Goal: Navigation & Orientation: Find specific page/section

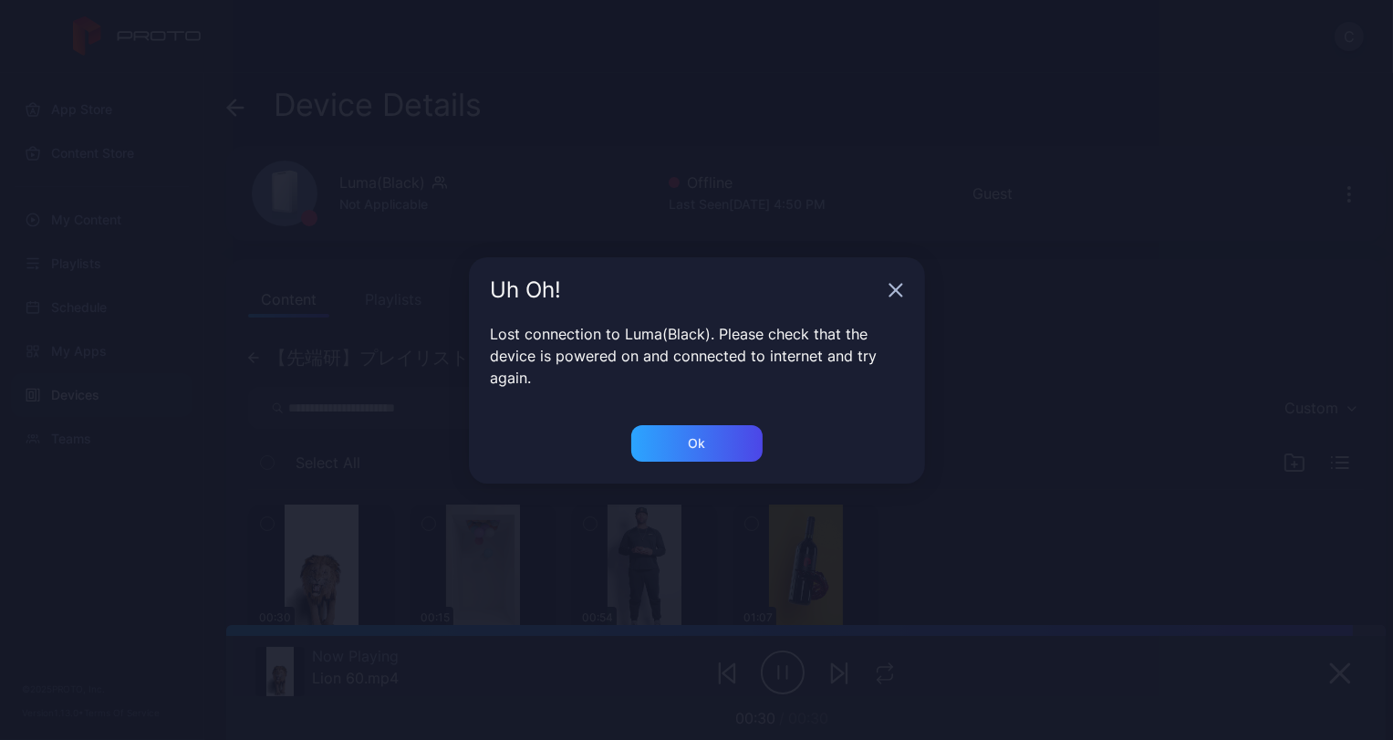
scroll to position [120, 0]
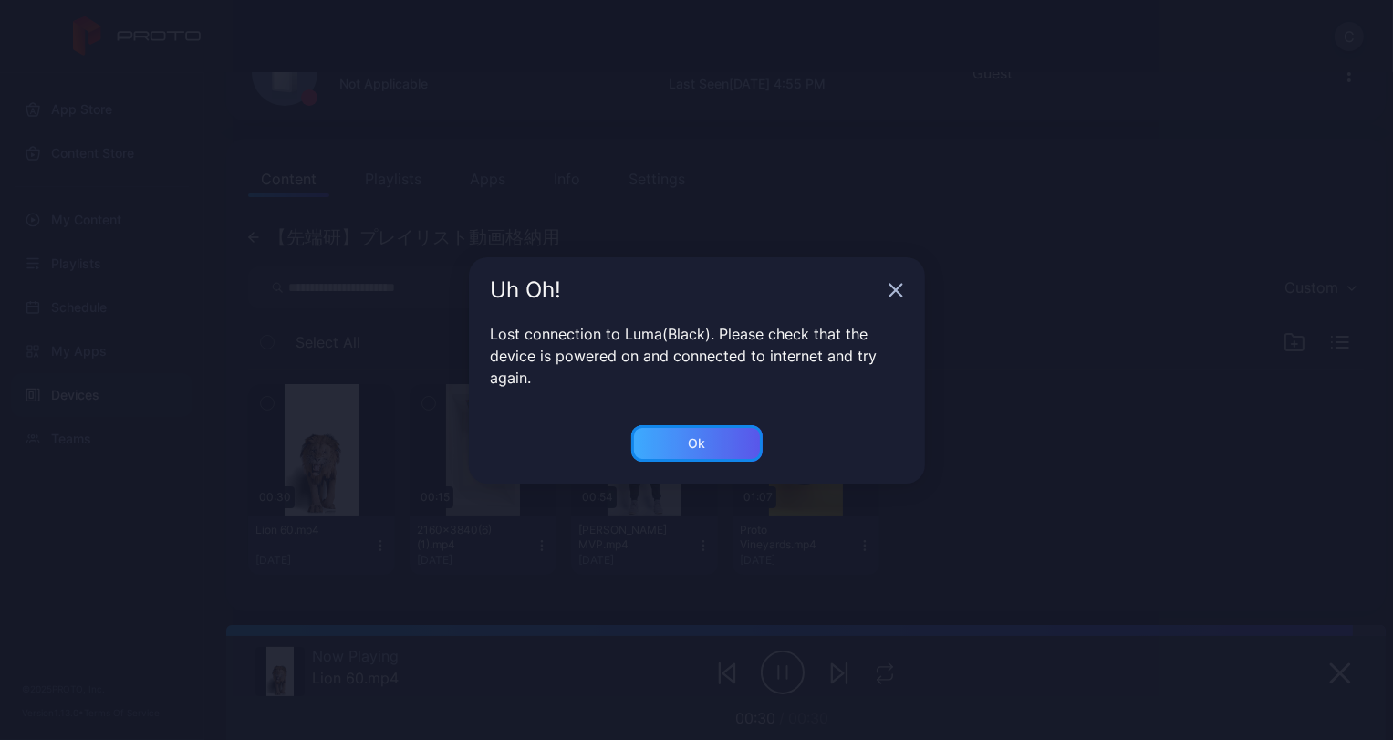
click at [712, 433] on div "Ok" at bounding box center [696, 443] width 131 height 36
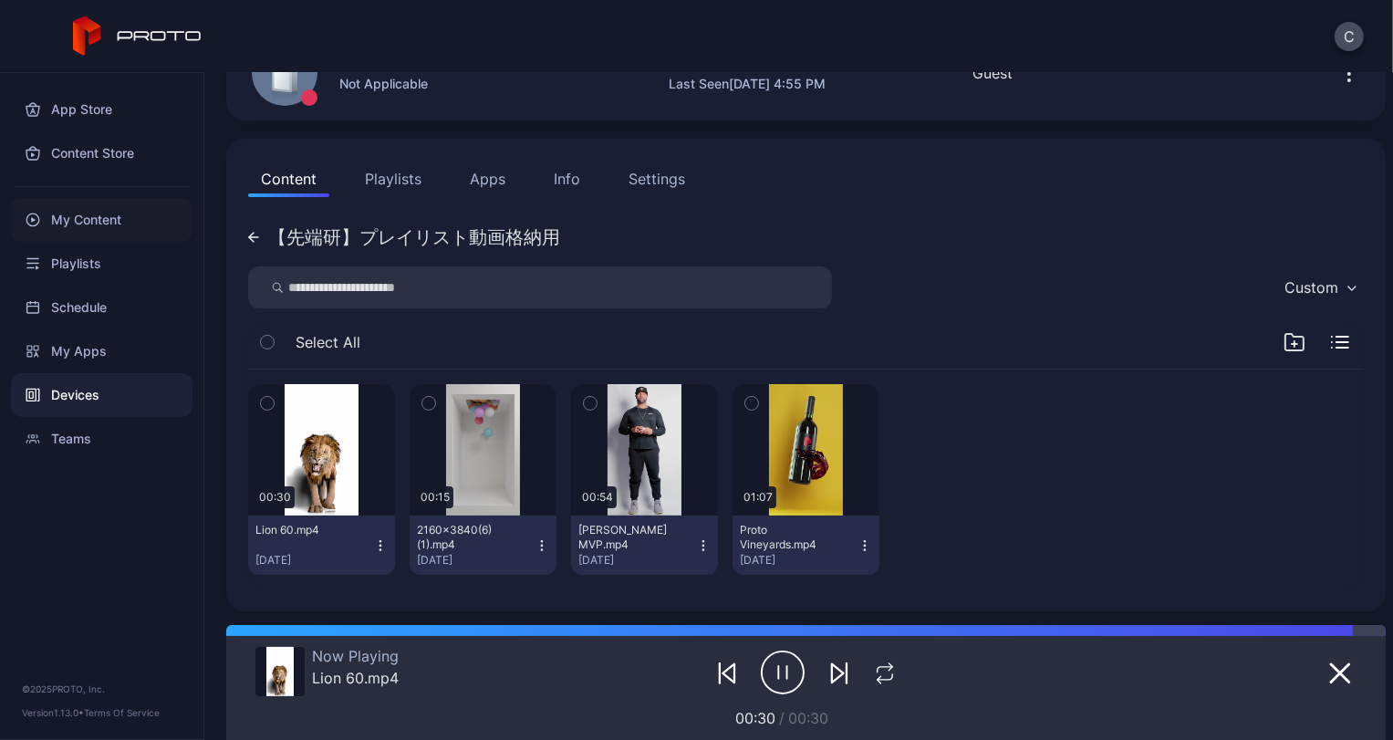
click at [78, 225] on div "My Content" at bounding box center [102, 220] width 182 height 44
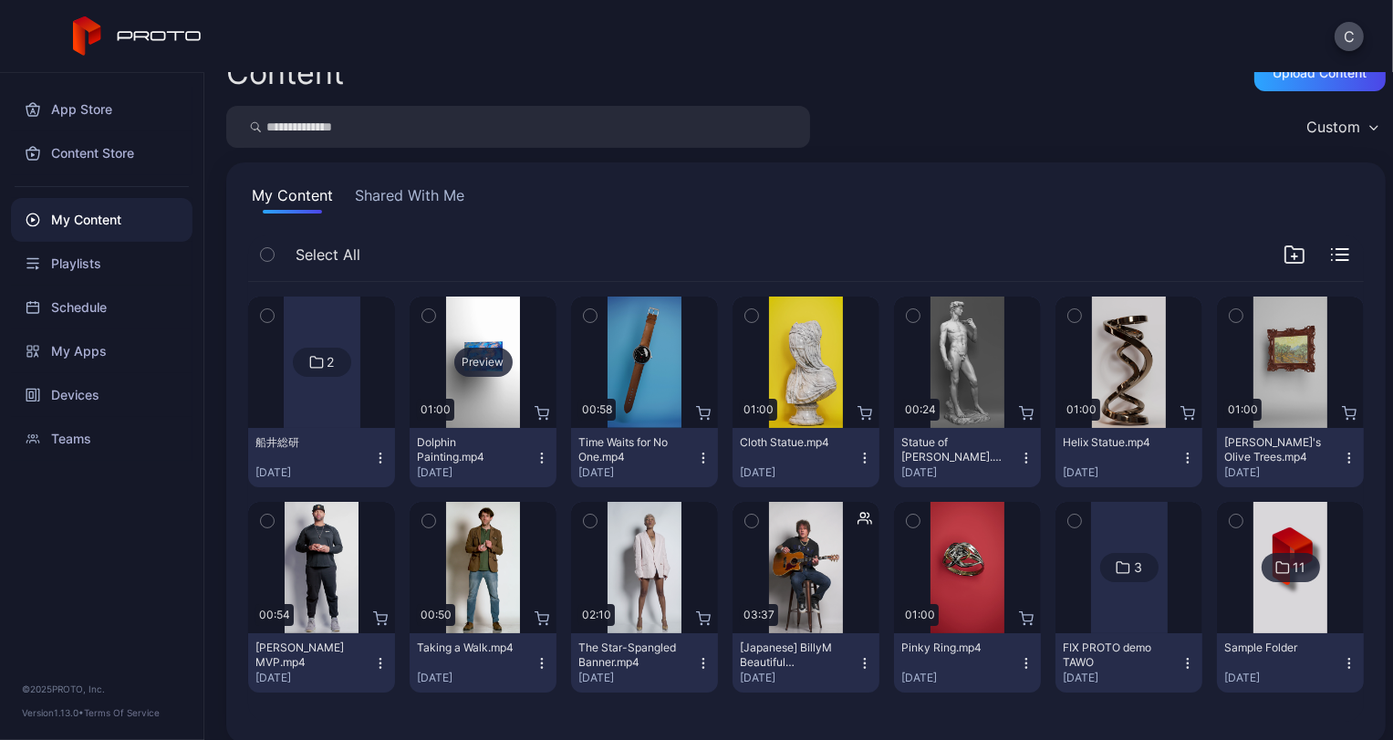
scroll to position [51, 0]
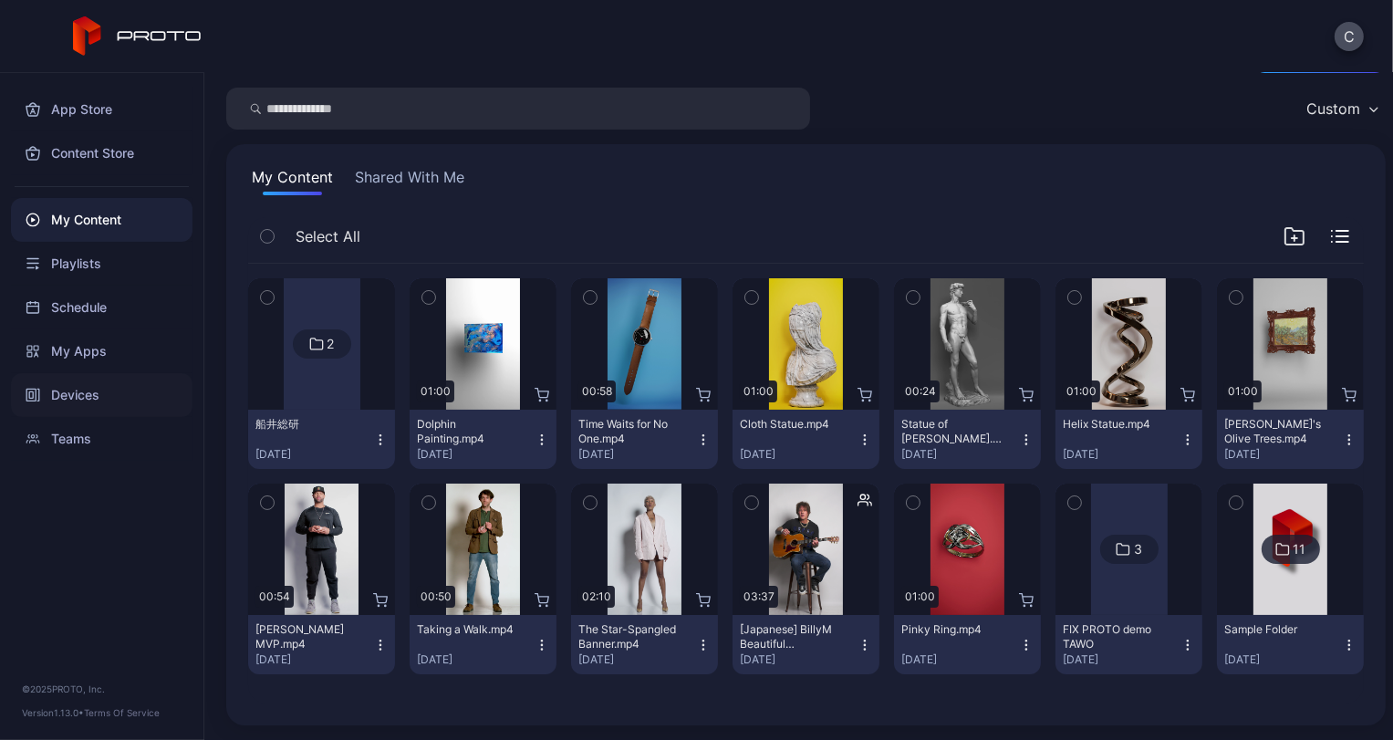
click at [146, 397] on div "Devices" at bounding box center [102, 395] width 182 height 44
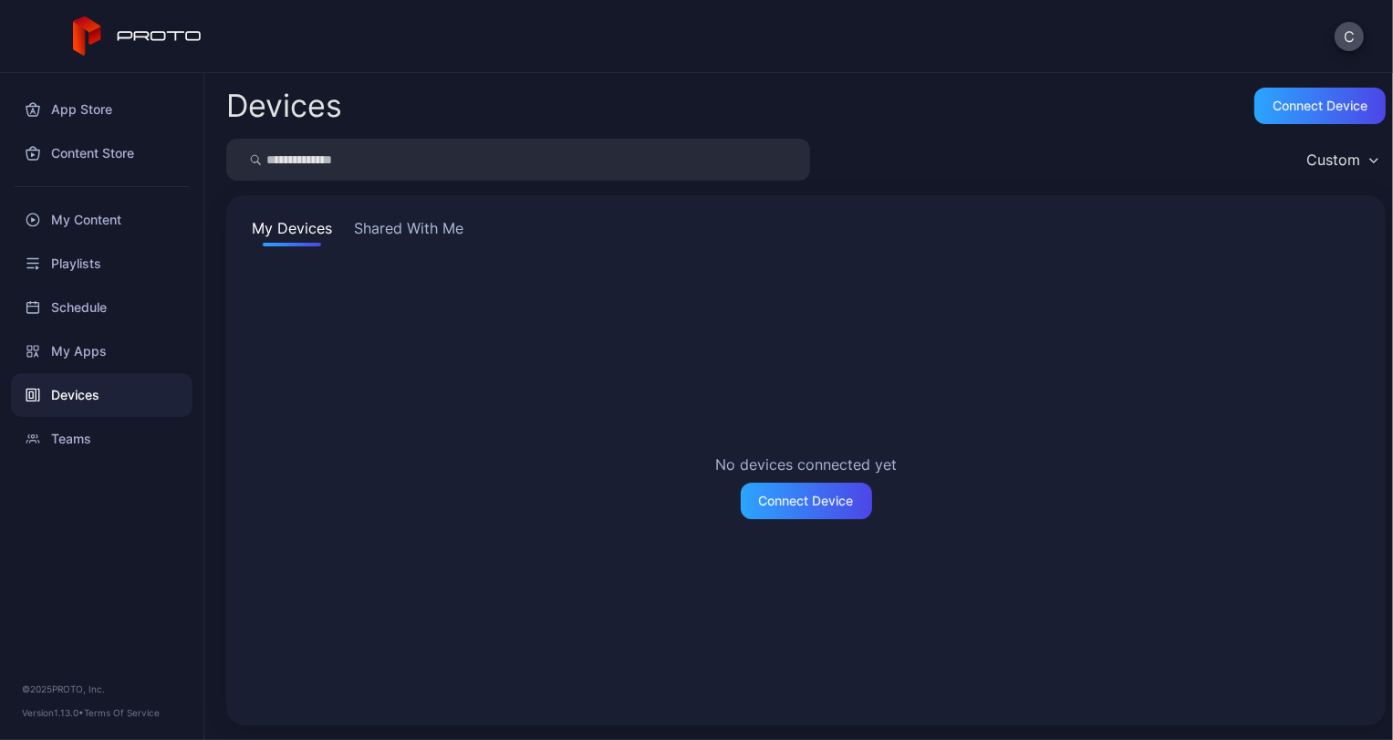
click at [382, 237] on button "Shared With Me" at bounding box center [408, 231] width 117 height 29
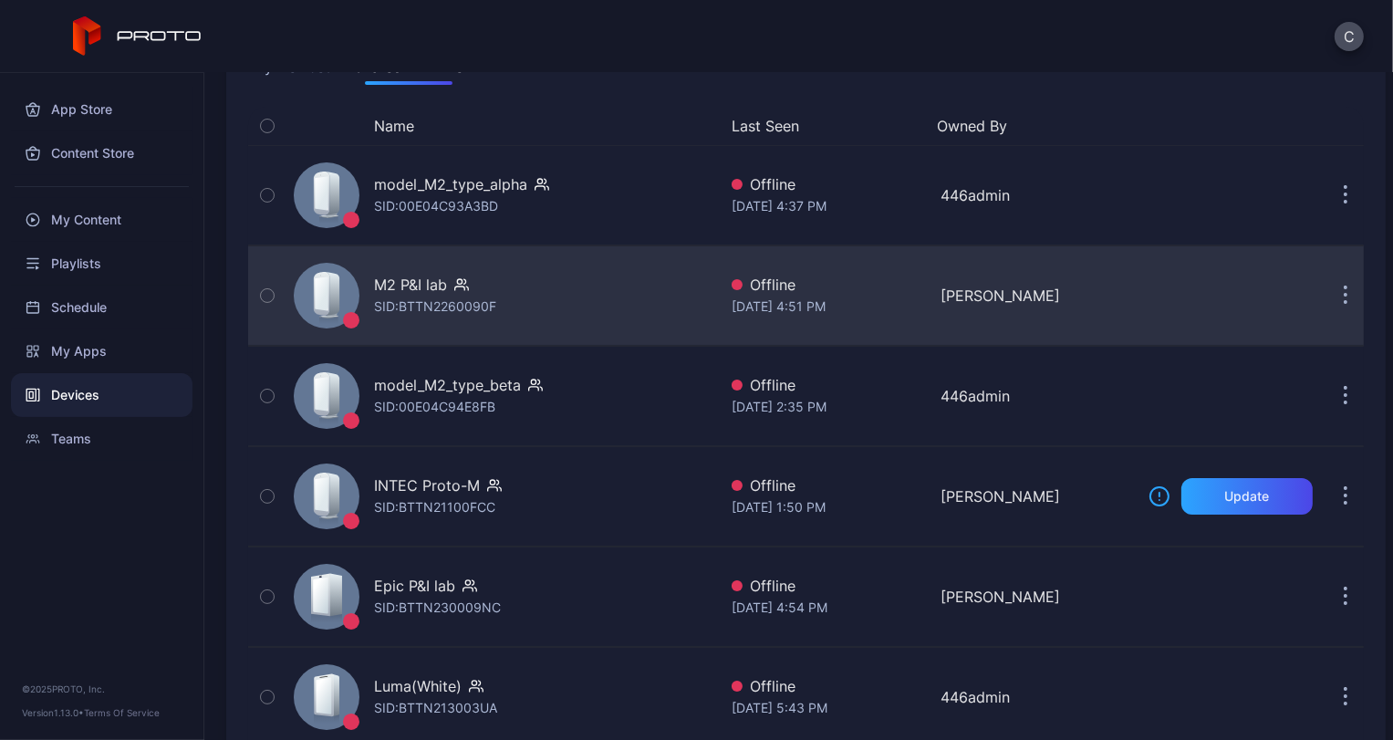
scroll to position [303, 0]
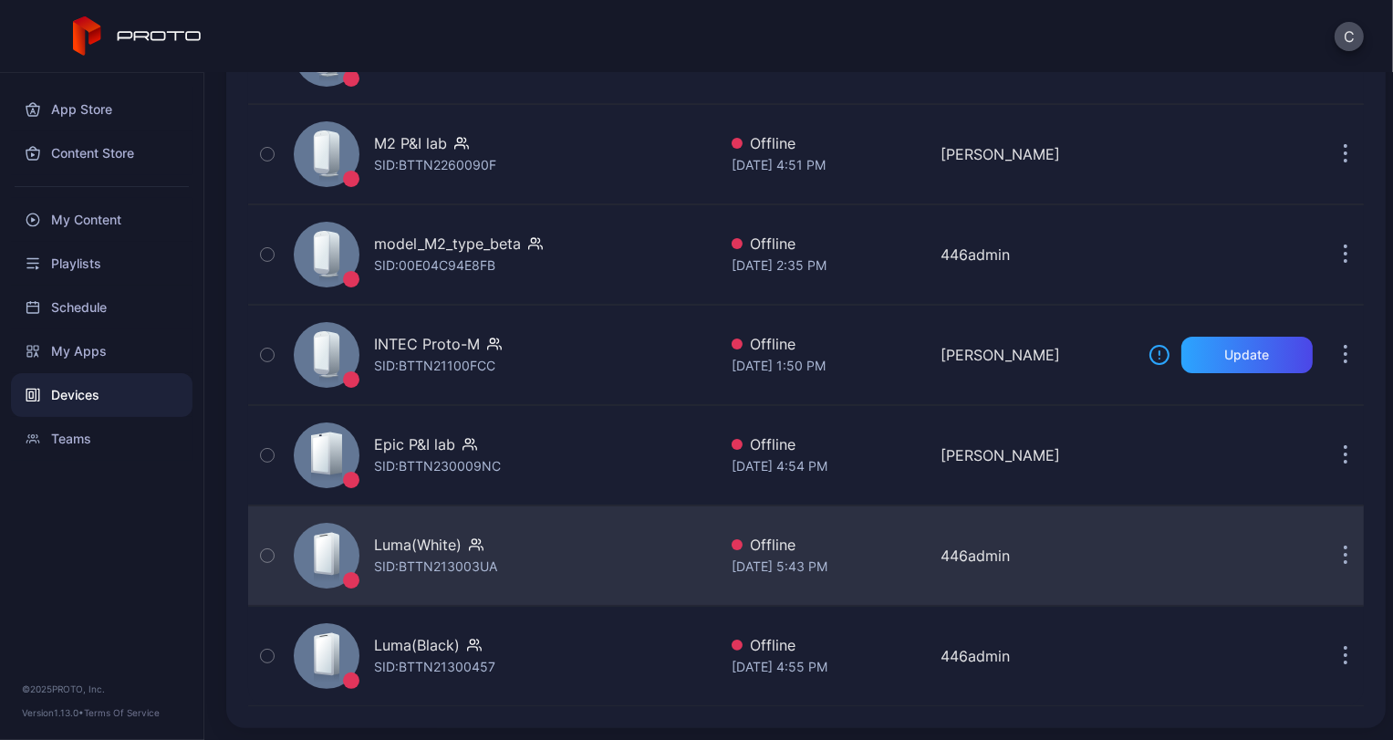
click at [446, 545] on div "Luma(White)" at bounding box center [418, 545] width 88 height 22
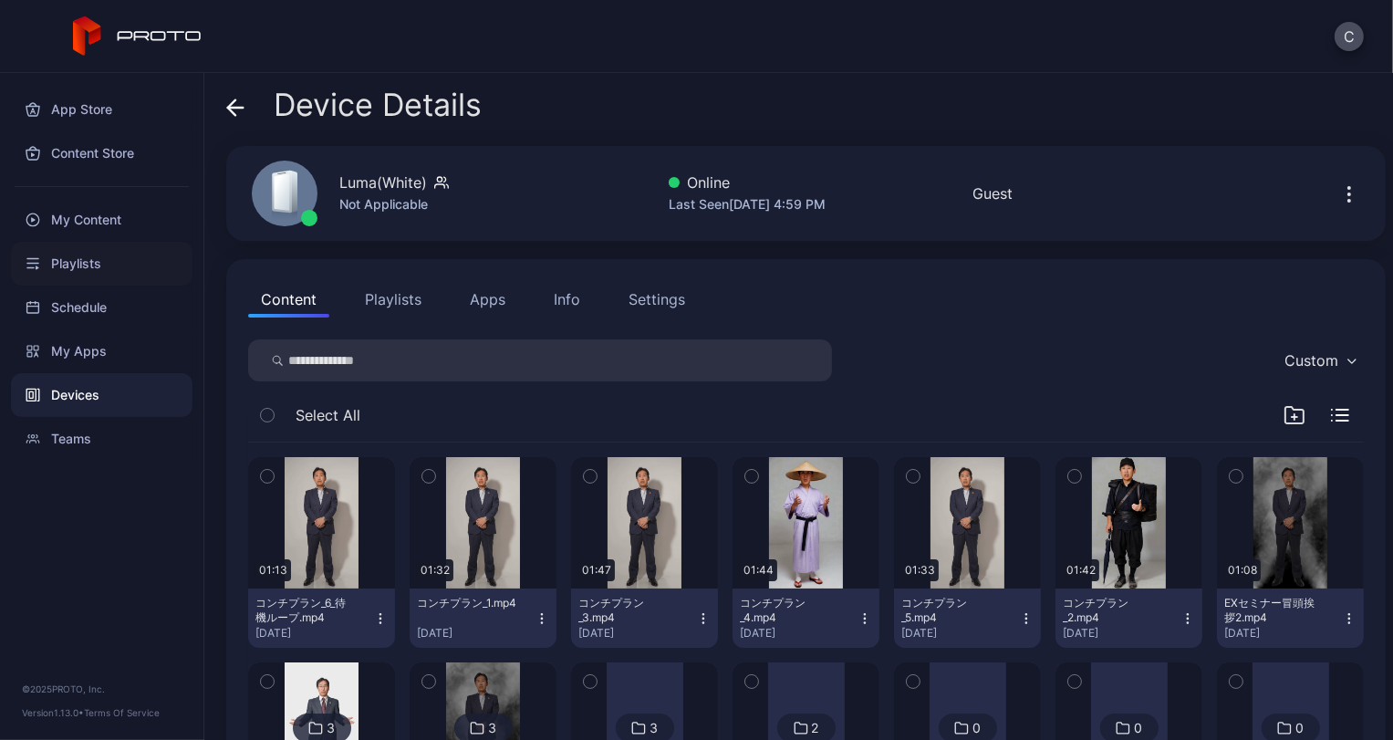
click at [132, 249] on div "Playlists" at bounding box center [102, 264] width 182 height 44
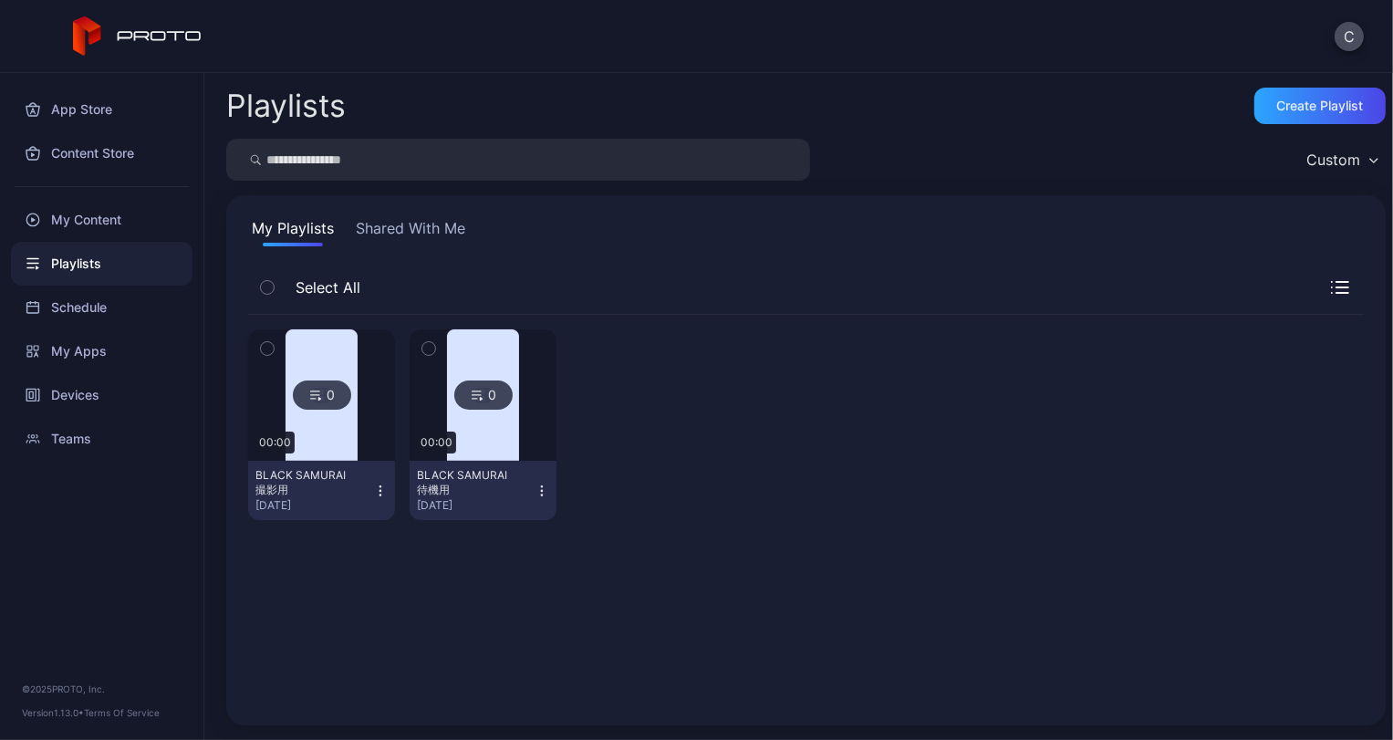
click at [428, 242] on button "Shared With Me" at bounding box center [410, 231] width 117 height 29
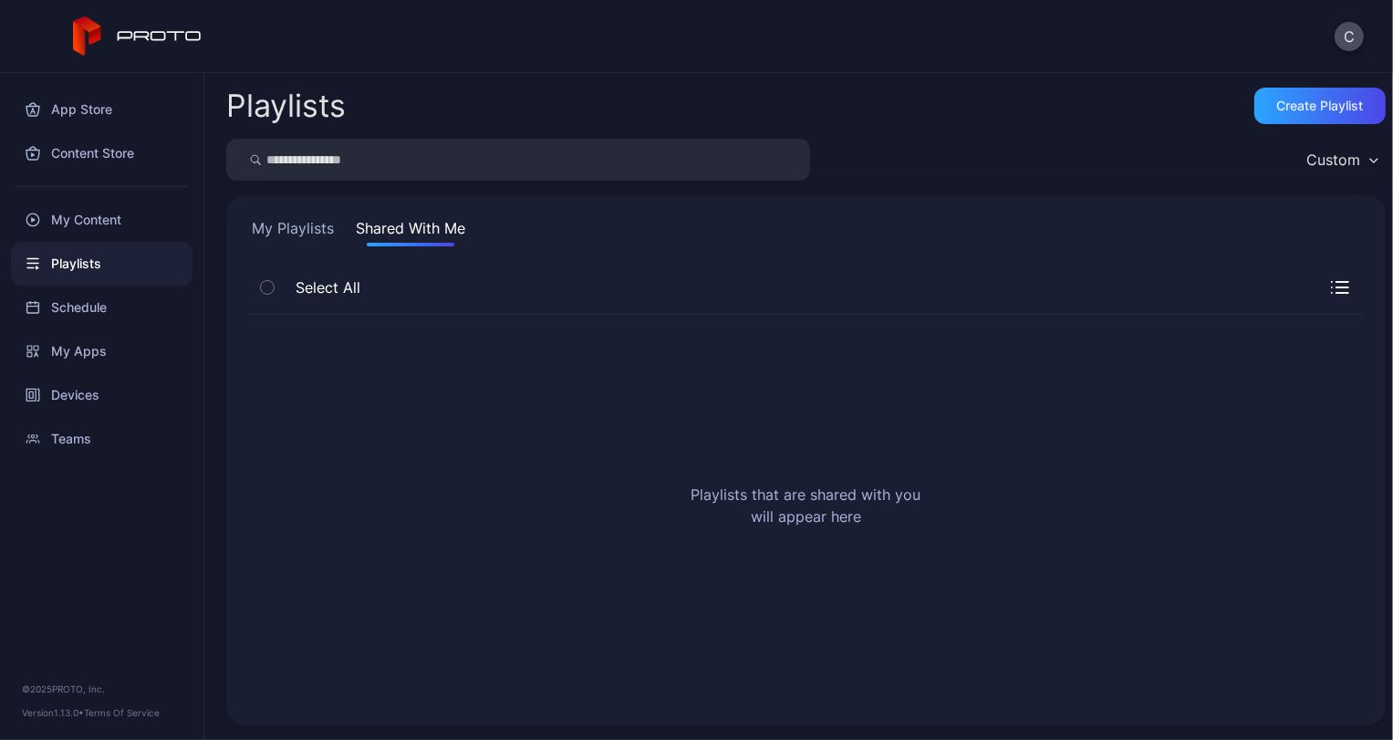
click at [134, 242] on div "Playlists" at bounding box center [102, 264] width 182 height 44
click at [134, 229] on div "My Content" at bounding box center [102, 220] width 182 height 44
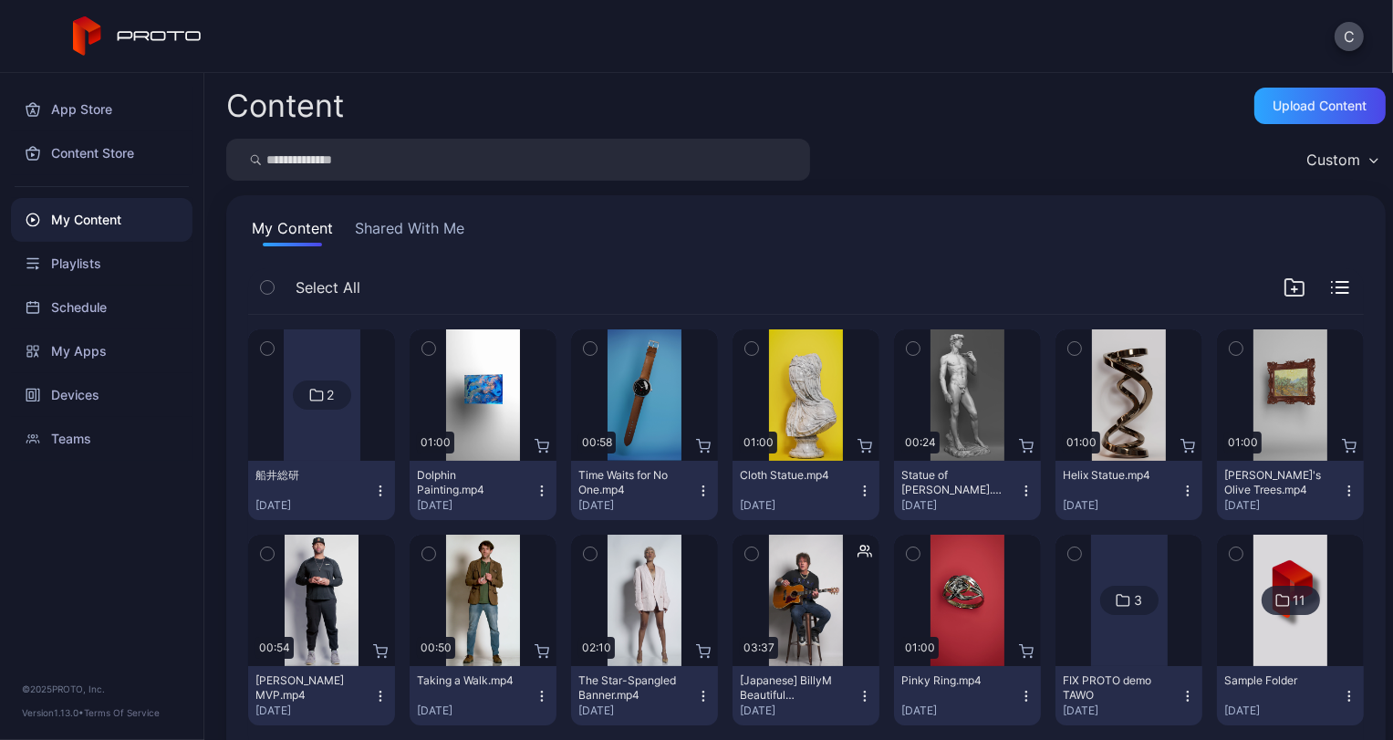
click at [447, 237] on button "Shared With Me" at bounding box center [409, 231] width 117 height 29
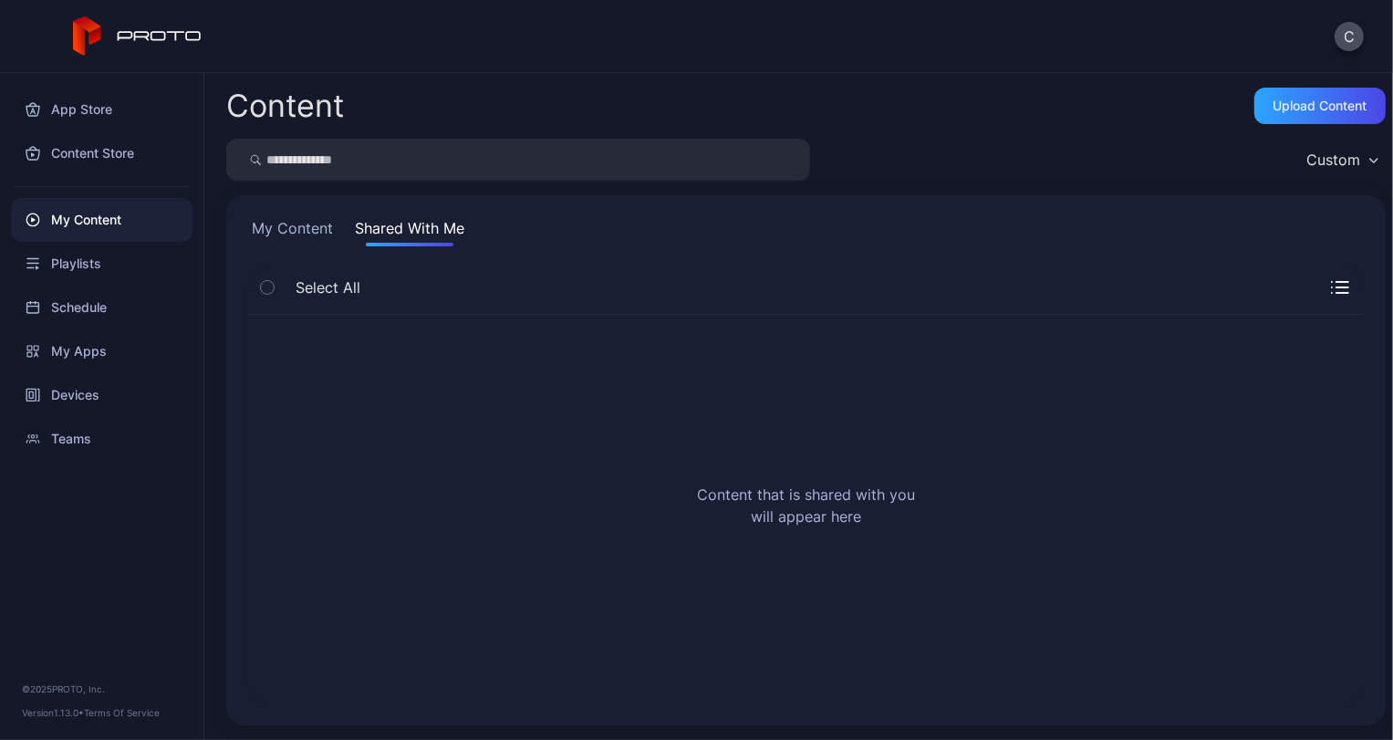
click at [274, 213] on div "My Content Shared With Me Select All Content that is shared with you will appea…" at bounding box center [805, 460] width 1159 height 530
click at [271, 223] on button "My Content" at bounding box center [292, 231] width 88 height 29
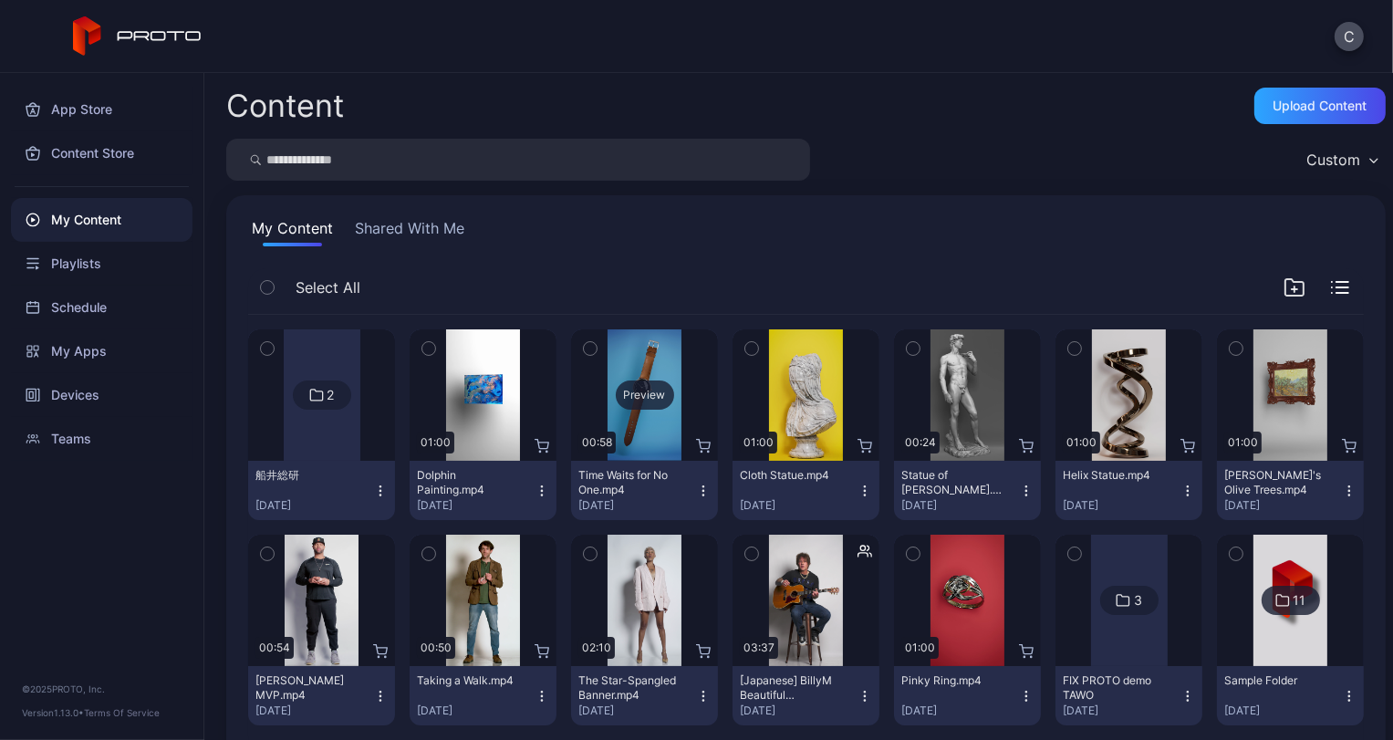
scroll to position [51, 0]
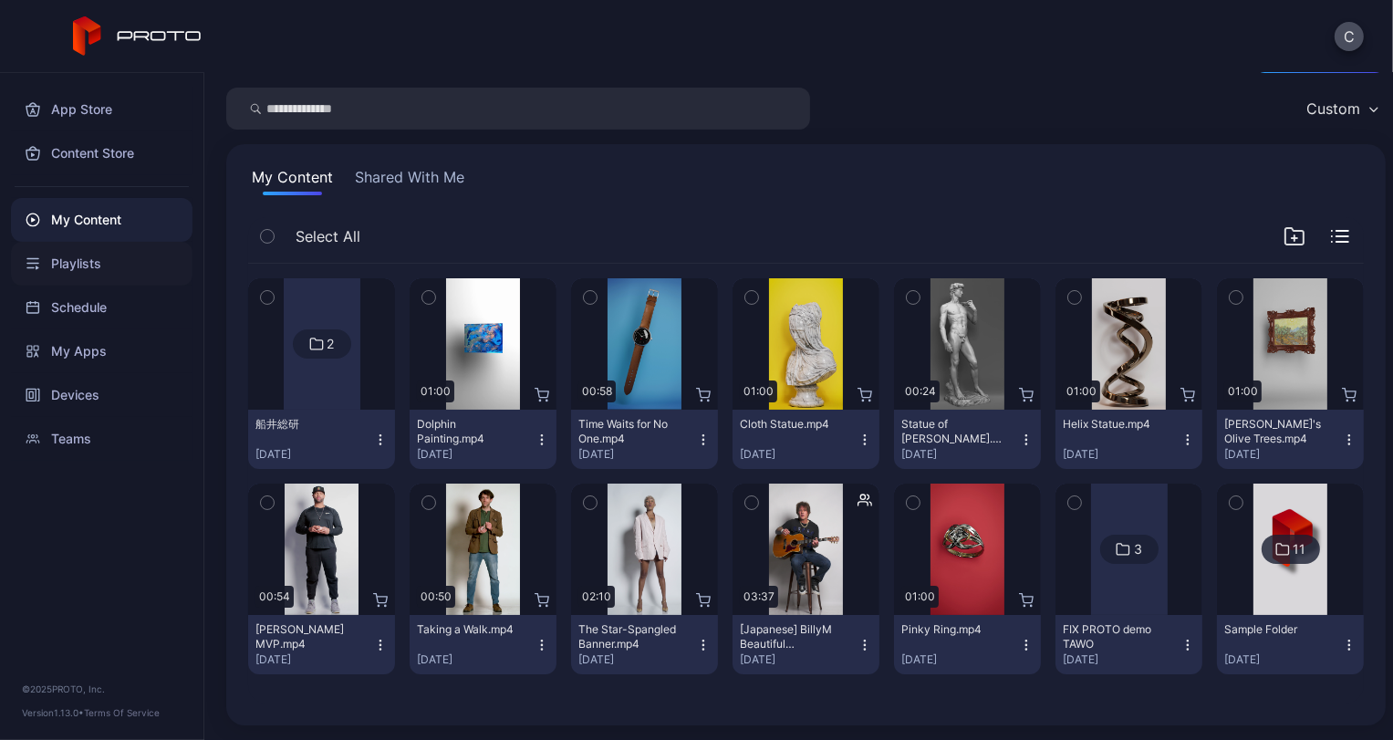
click at [55, 270] on div "Playlists" at bounding box center [102, 264] width 182 height 44
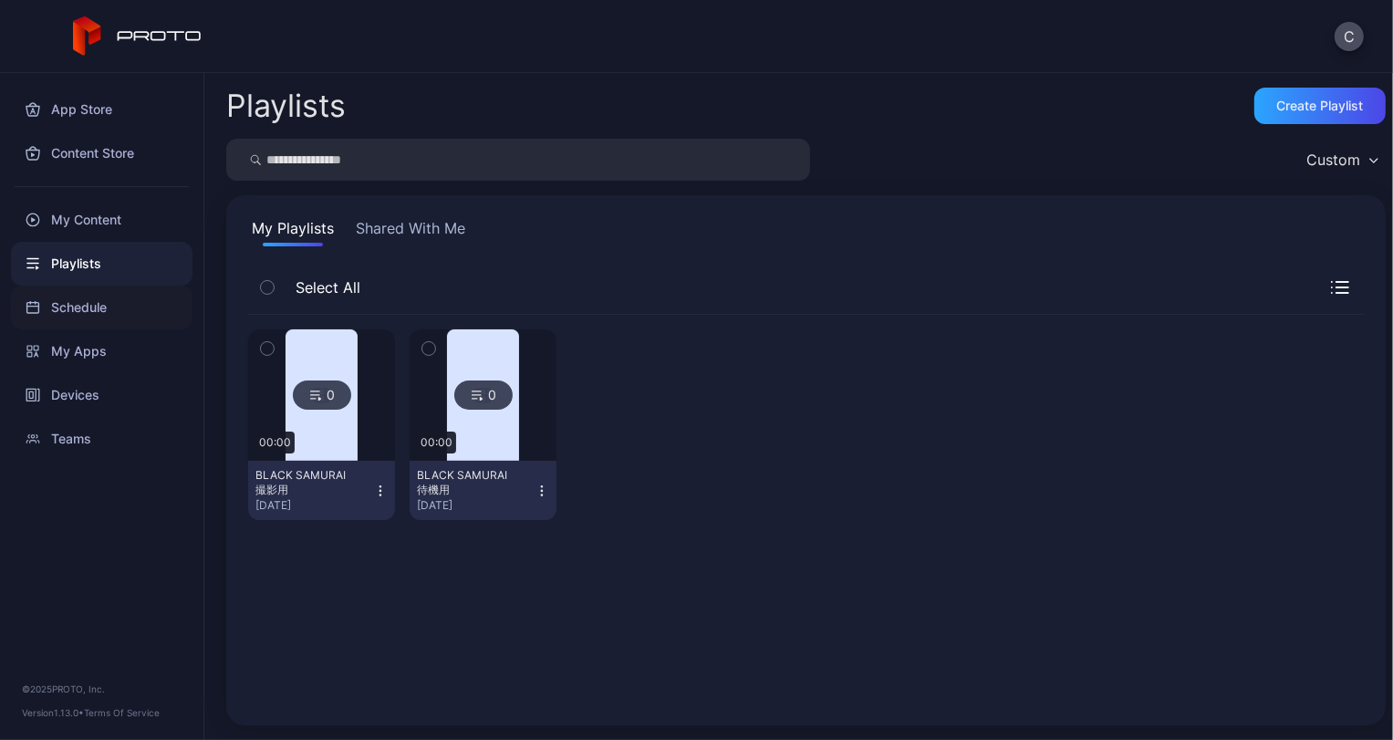
click at [117, 324] on div "Schedule" at bounding box center [102, 308] width 182 height 44
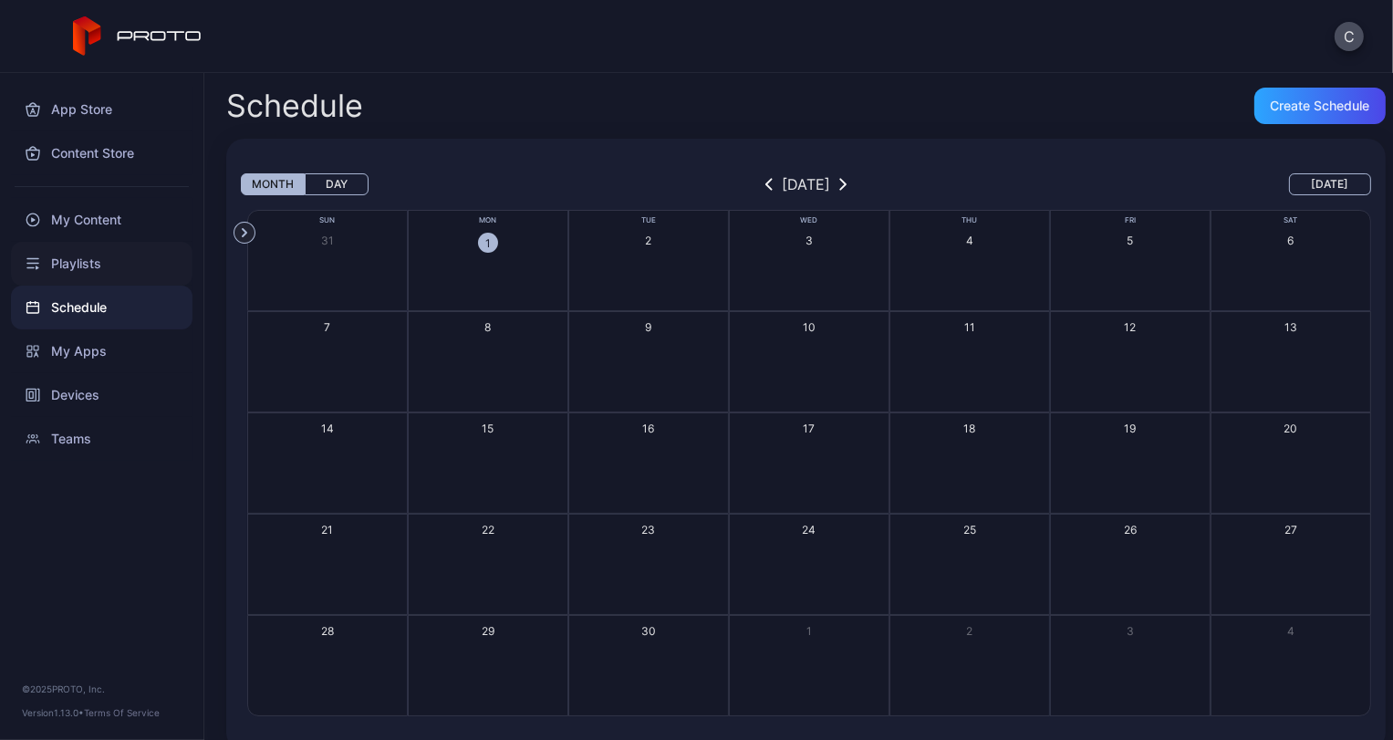
click at [110, 255] on div "Playlists" at bounding box center [102, 264] width 182 height 44
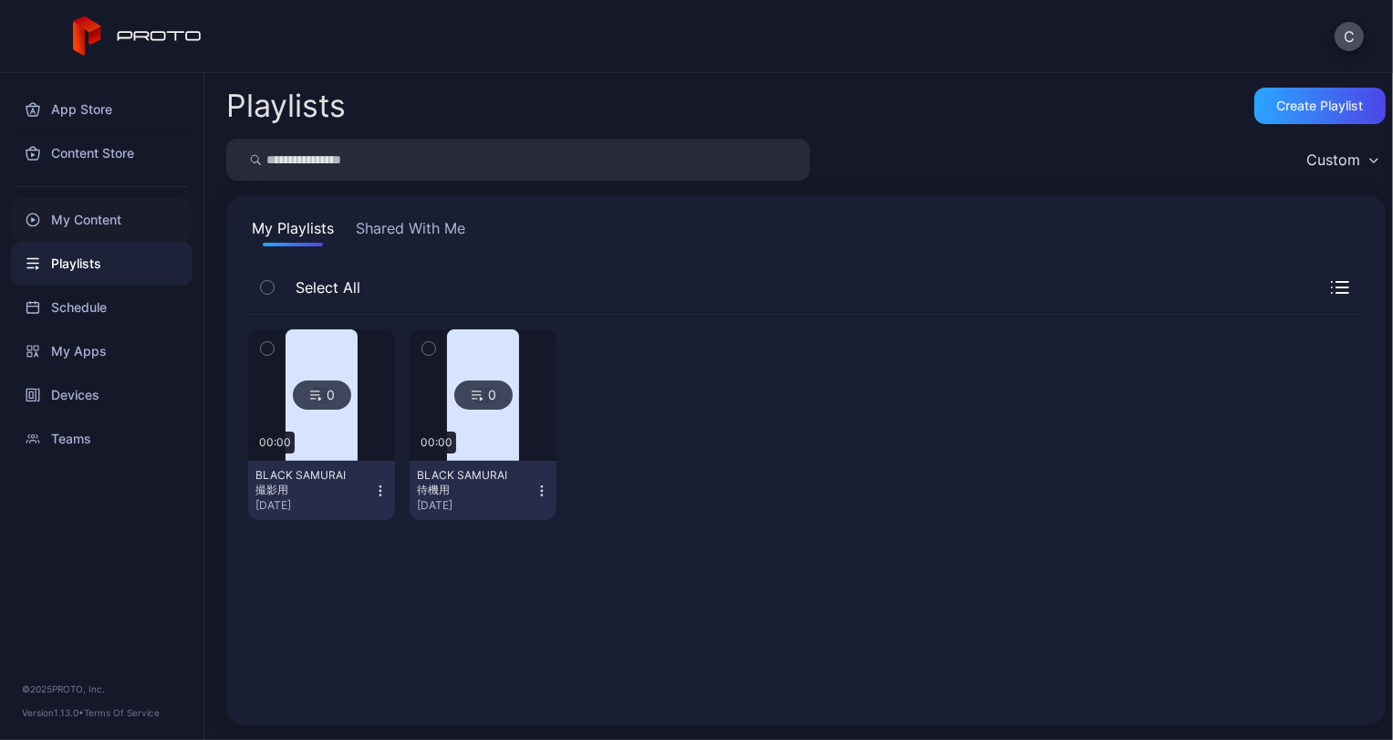
click at [114, 235] on div "My Content" at bounding box center [102, 220] width 182 height 44
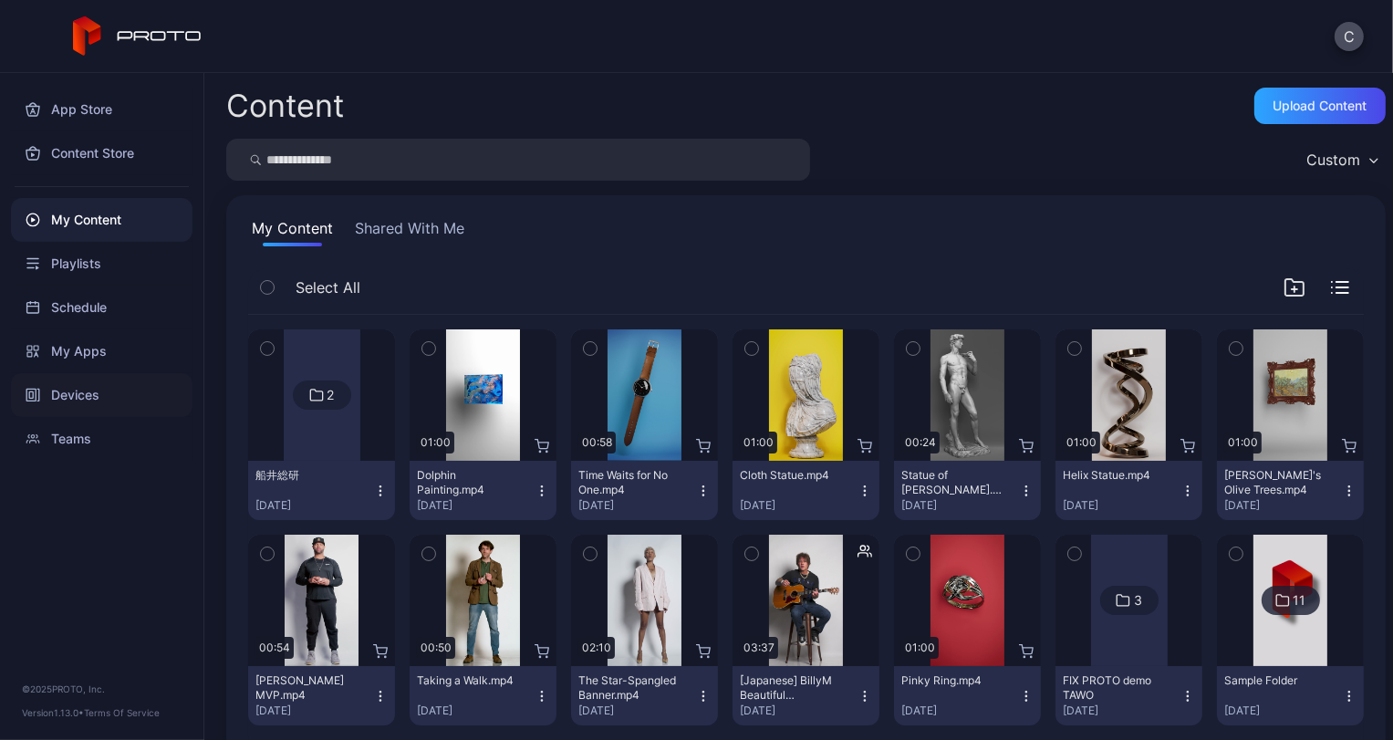
click at [66, 382] on div "Devices" at bounding box center [102, 395] width 182 height 44
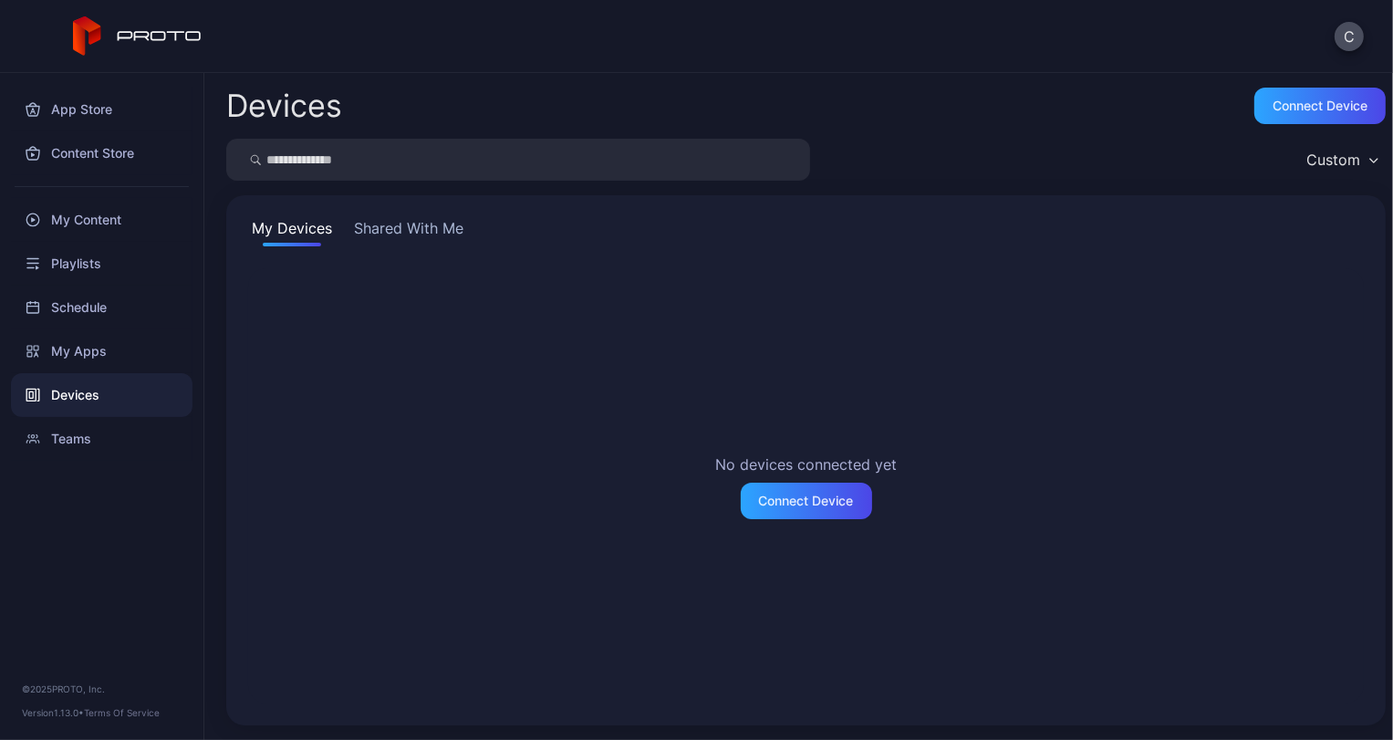
click at [420, 223] on button "Shared With Me" at bounding box center [408, 231] width 117 height 29
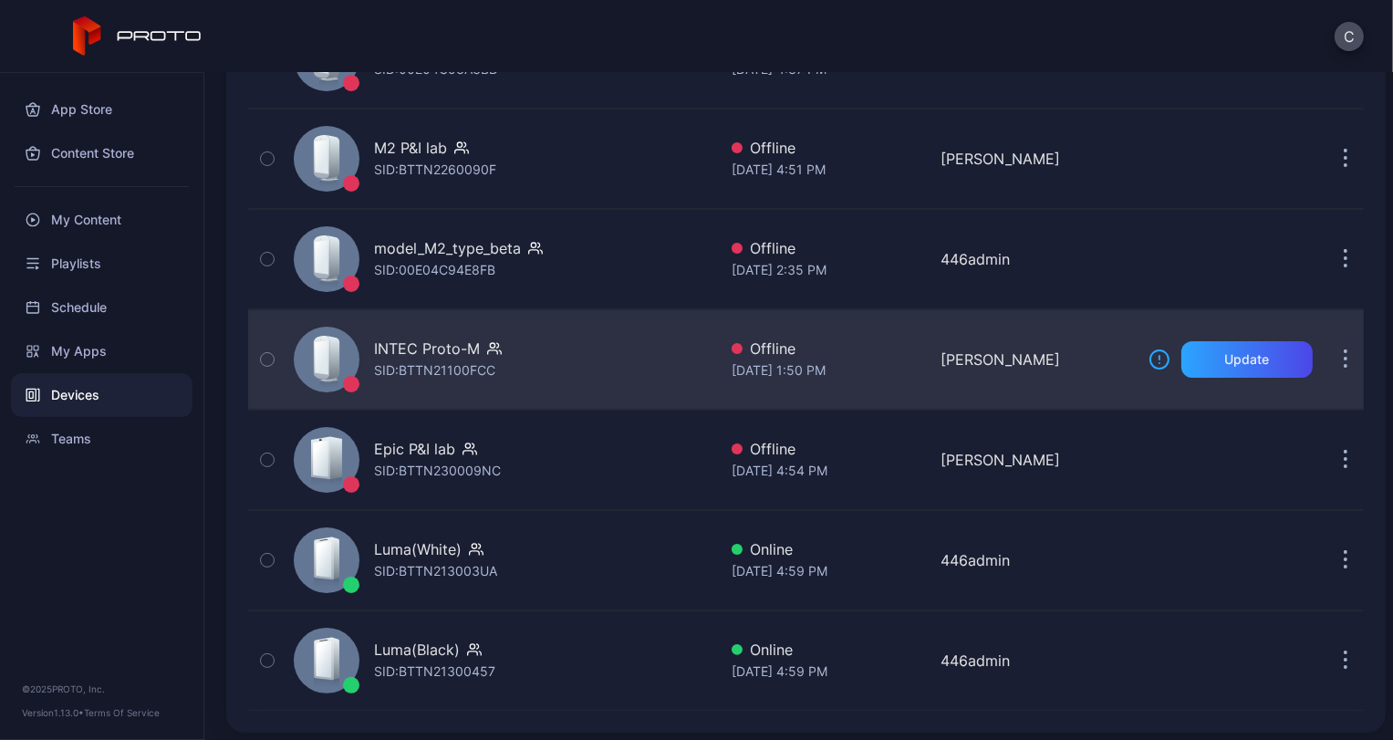
scroll to position [303, 0]
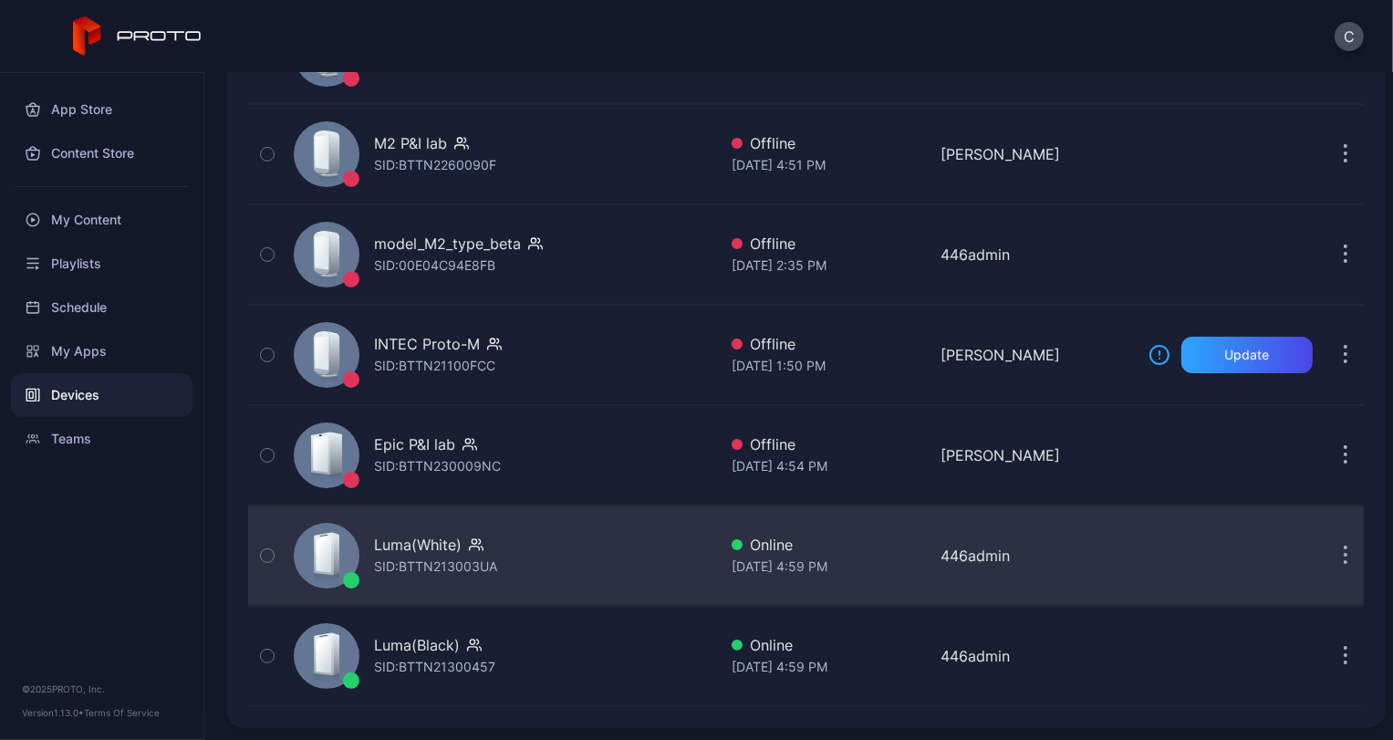
click at [379, 515] on div "Luma(White) SID: BTTN213003UA" at bounding box center [501, 555] width 431 height 91
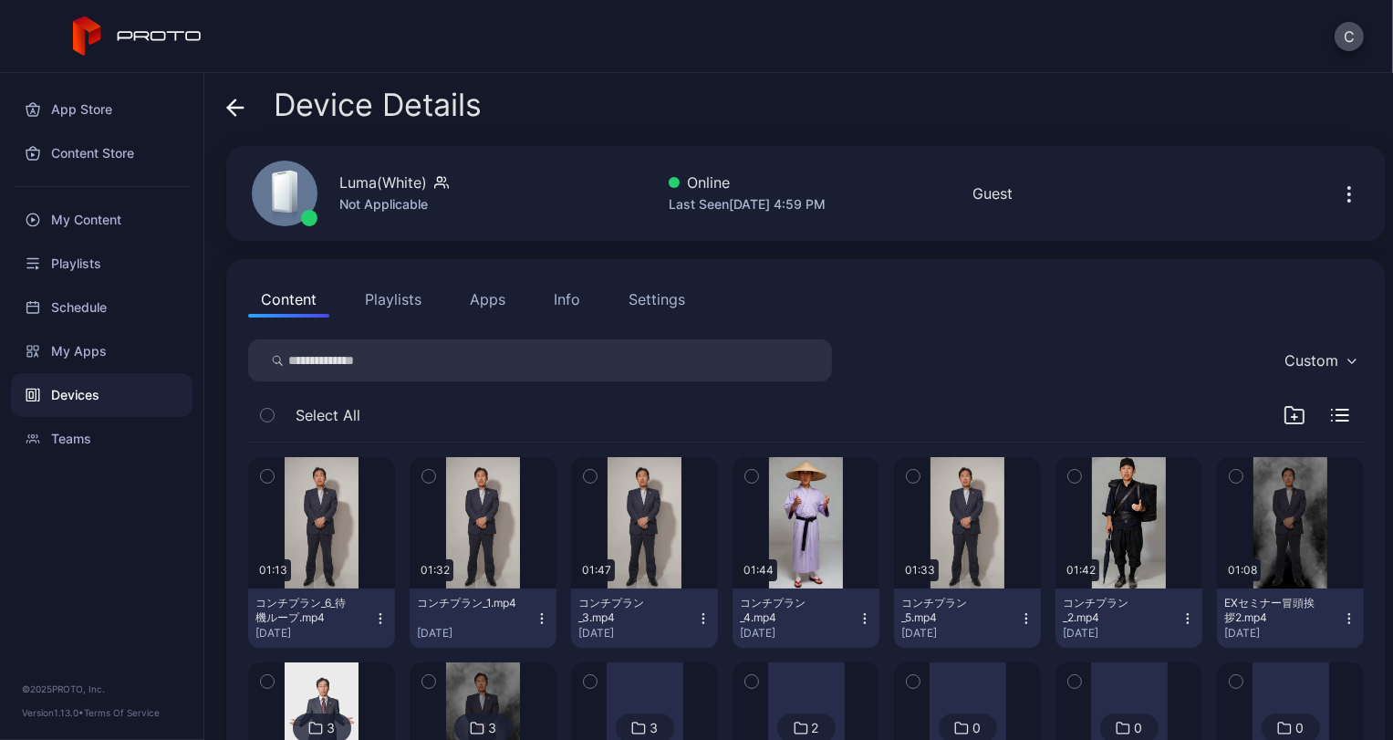
click at [427, 306] on button "Playlists" at bounding box center [393, 299] width 82 height 36
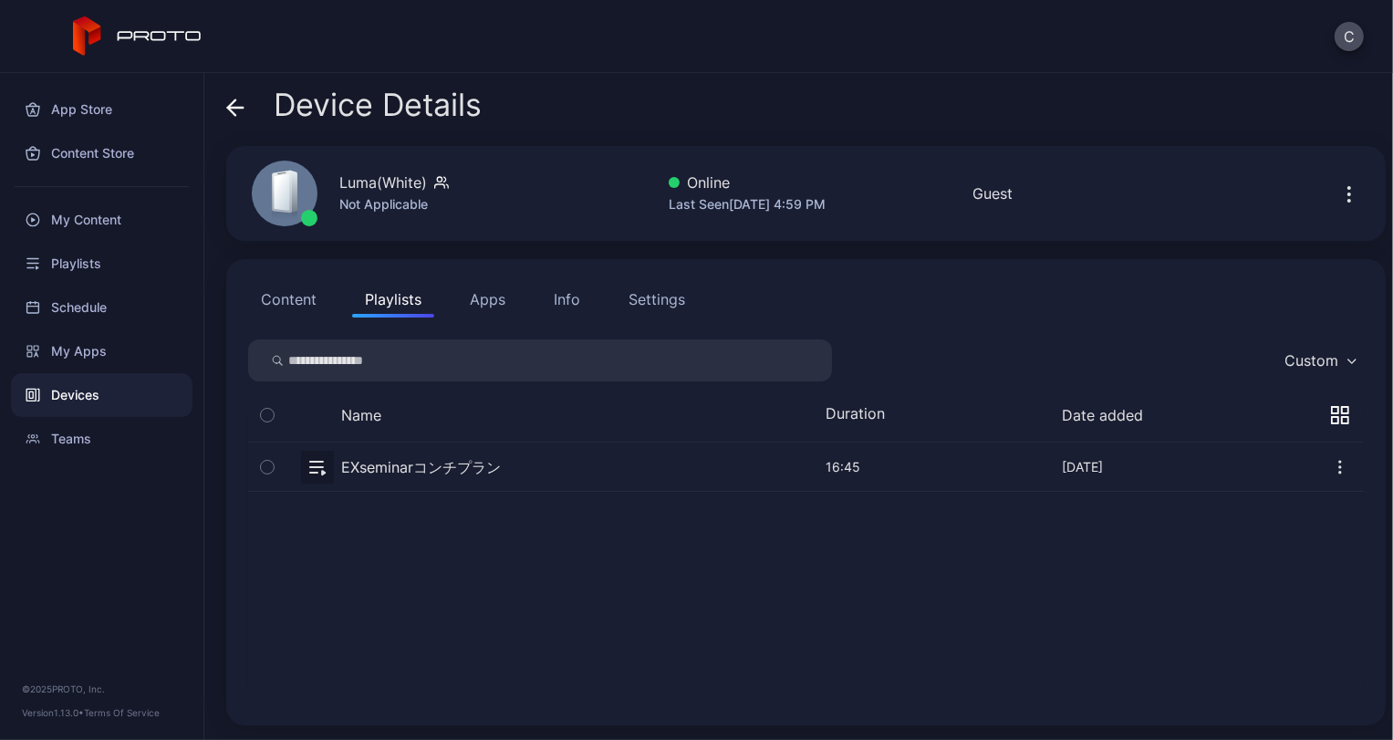
click at [496, 298] on button "Apps" at bounding box center [487, 299] width 61 height 36
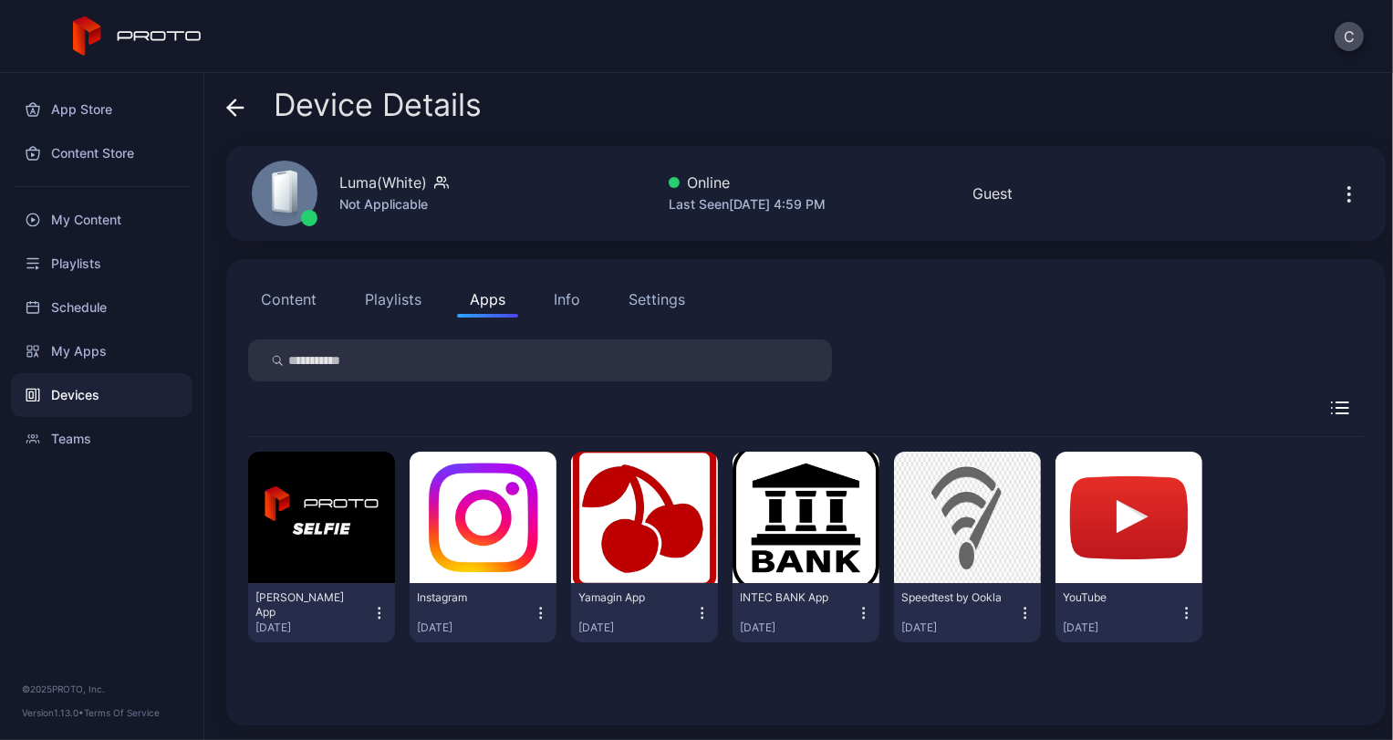
click at [292, 311] on button "Content" at bounding box center [288, 299] width 81 height 36
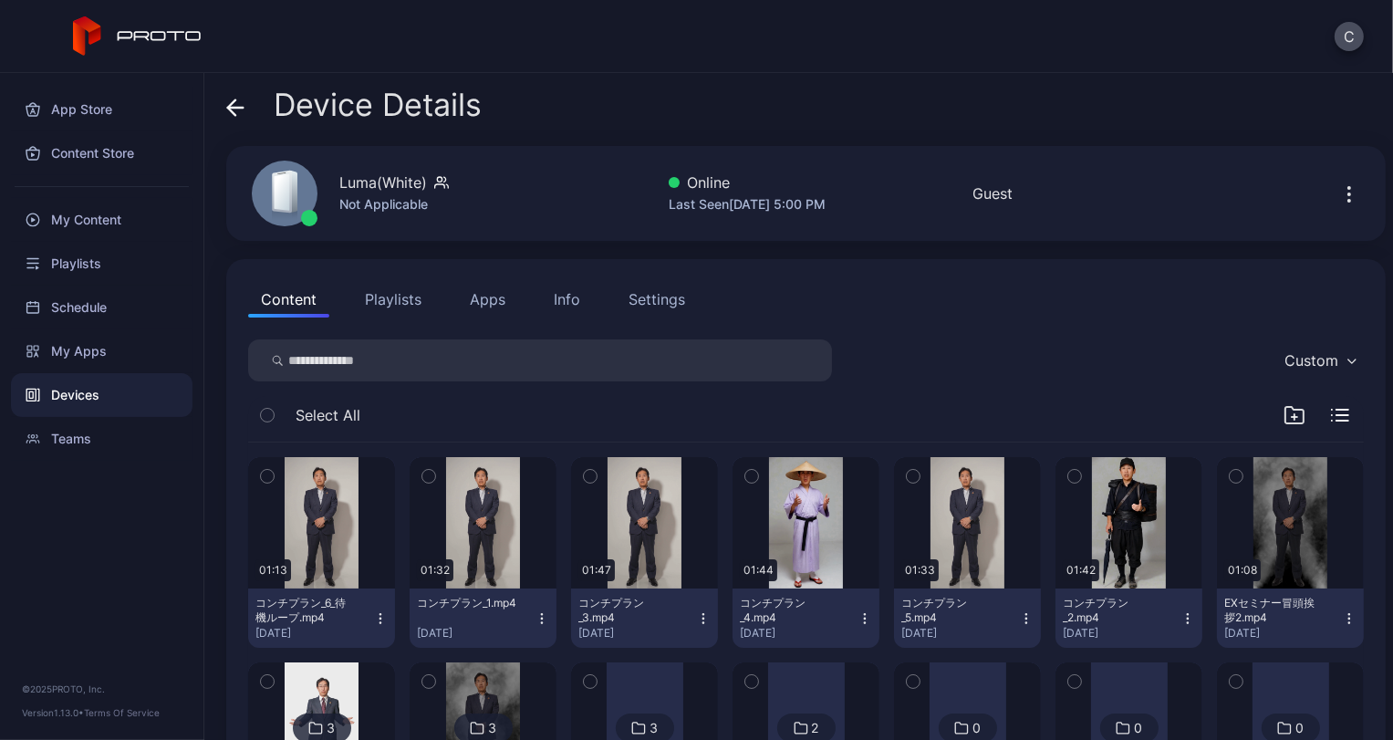
scroll to position [179, 0]
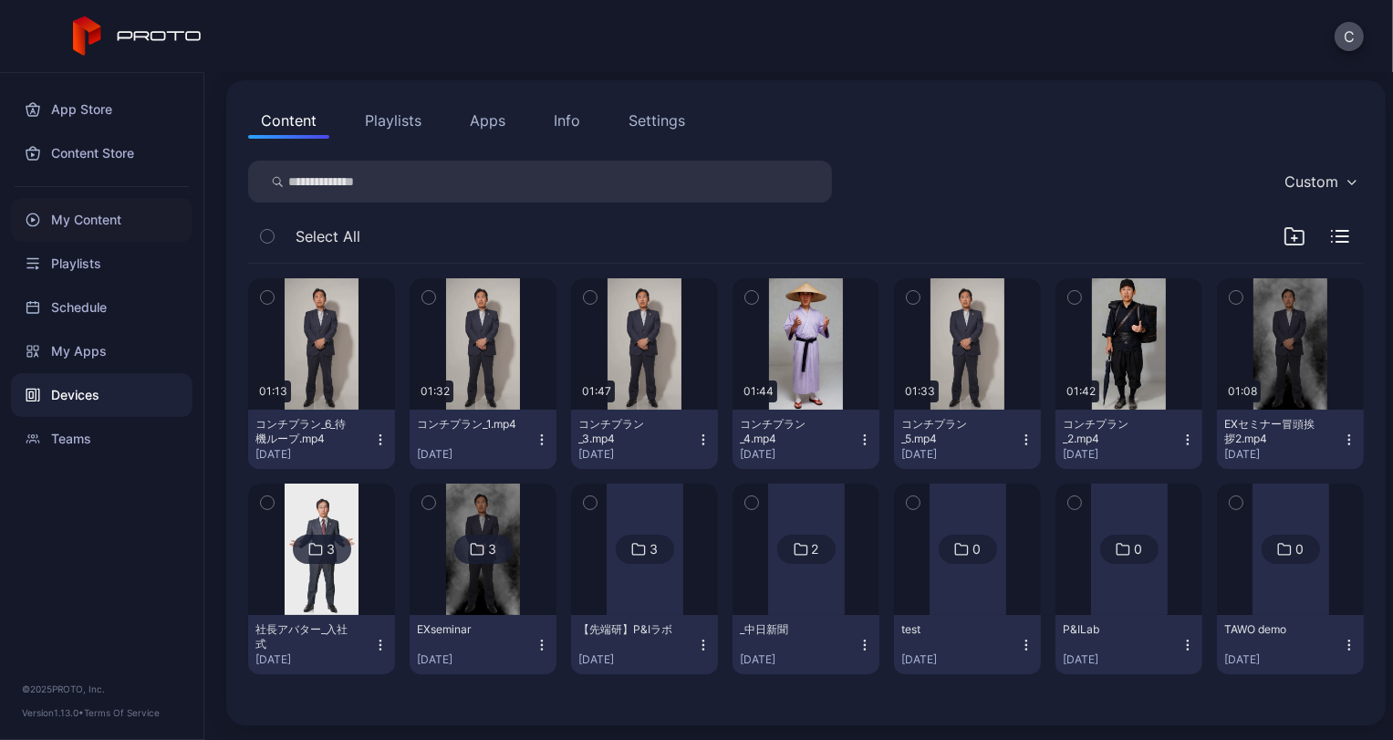
click at [87, 233] on div "My Content" at bounding box center [102, 220] width 182 height 44
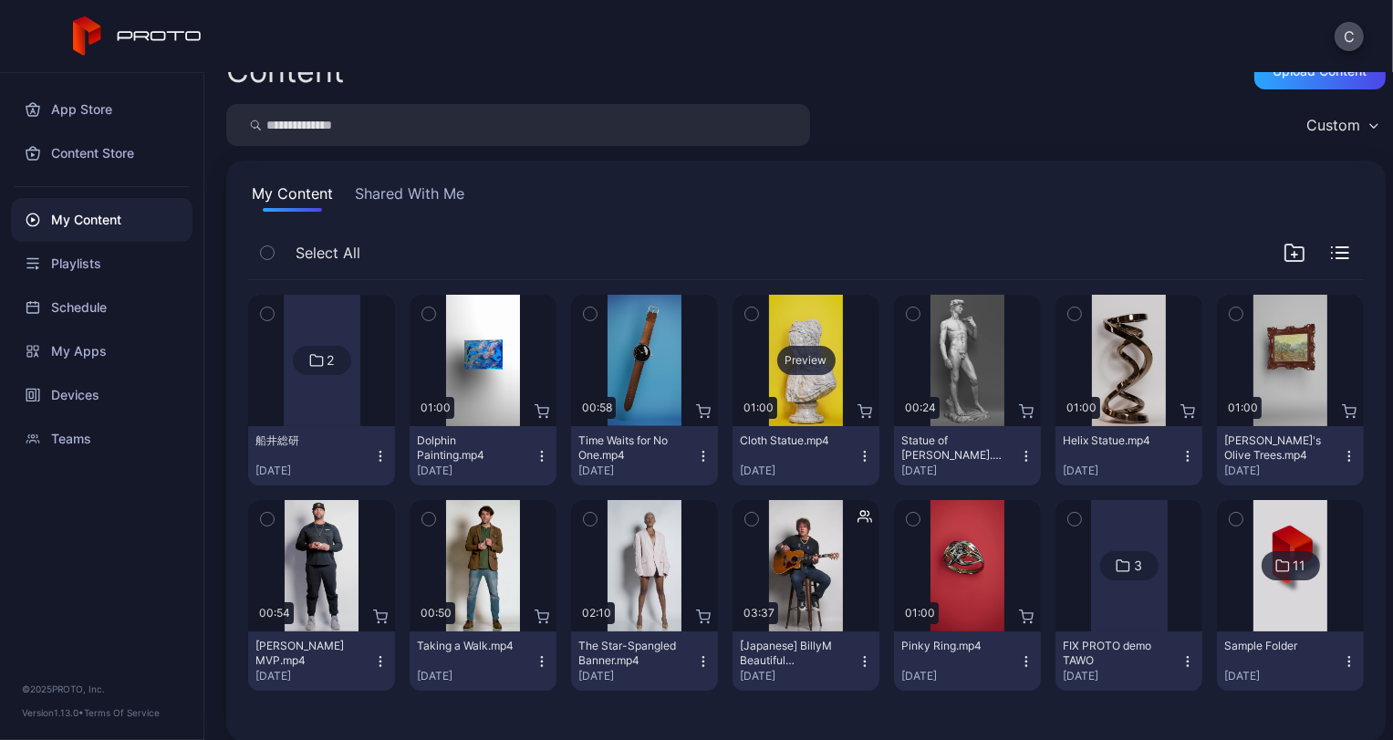
scroll to position [51, 0]
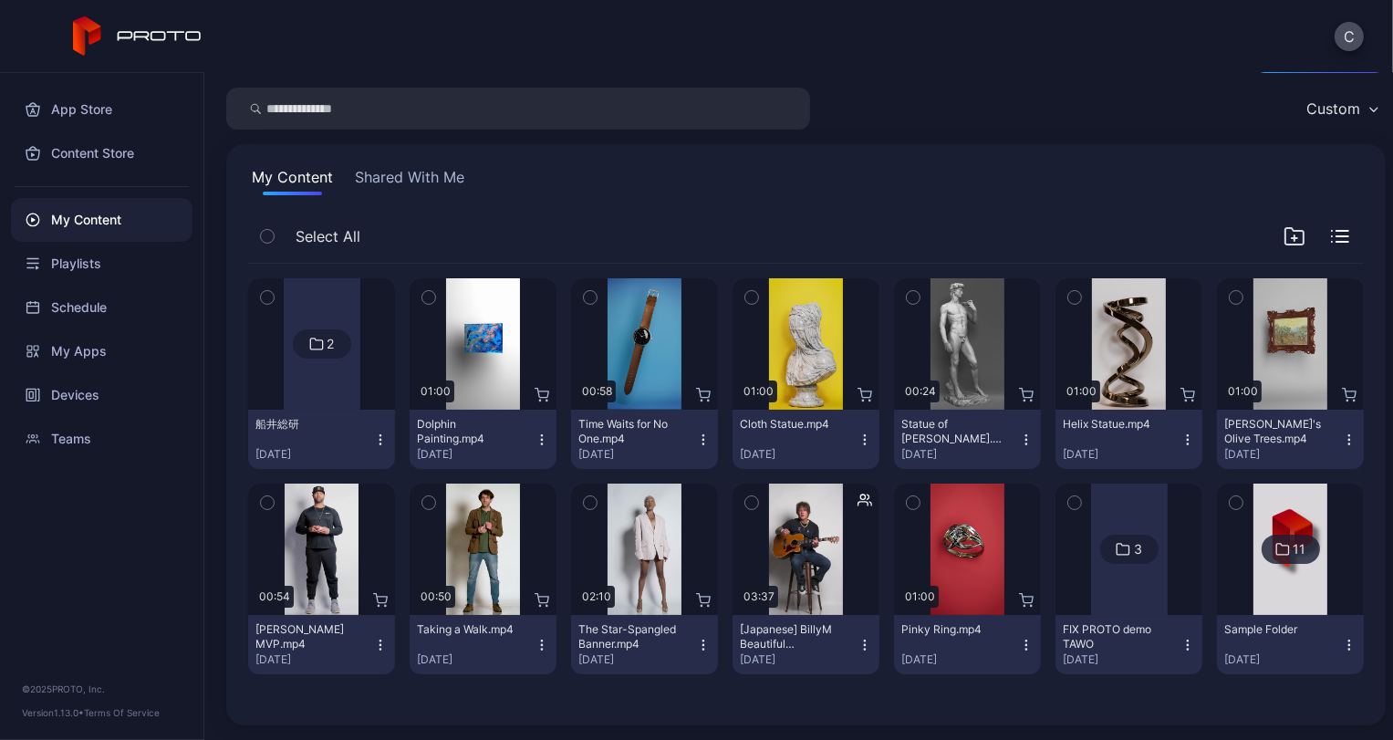
click at [386, 175] on button "Shared With Me" at bounding box center [409, 180] width 117 height 29
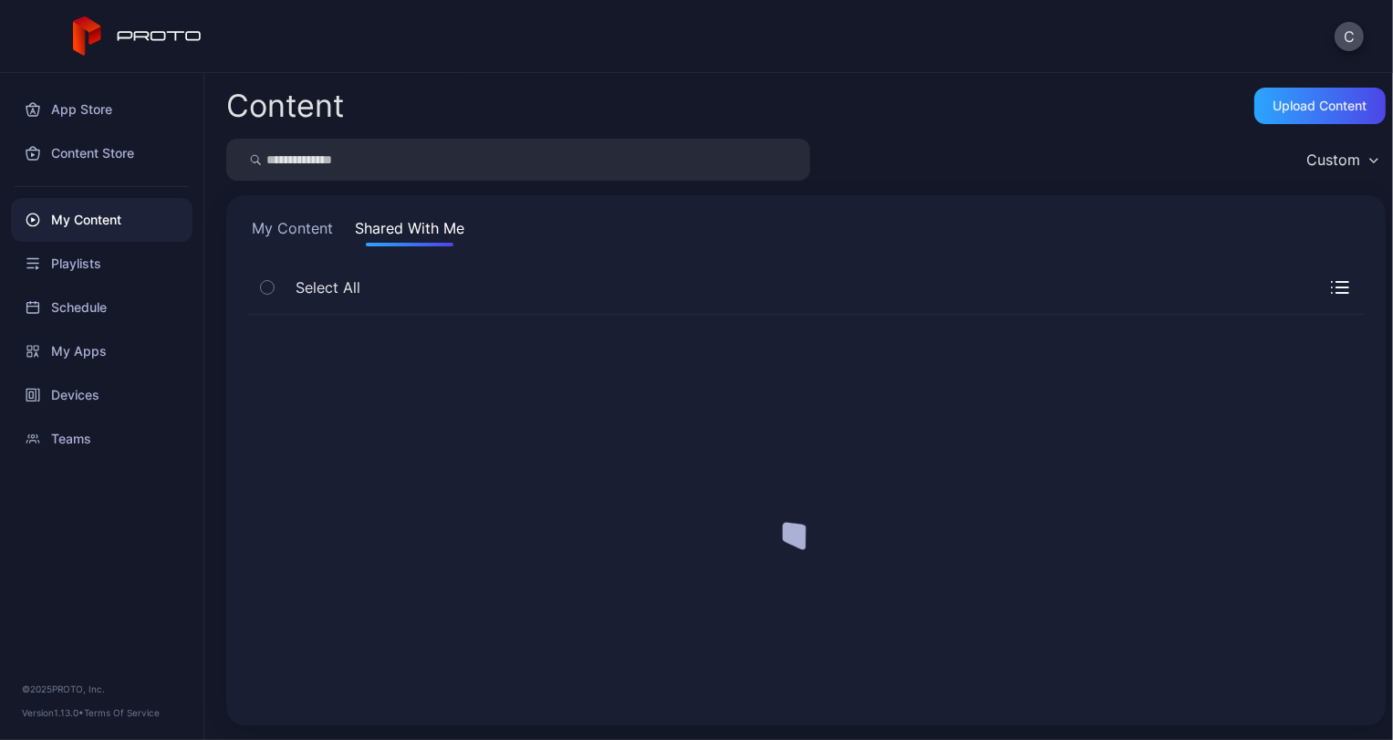
scroll to position [0, 0]
click at [91, 313] on div "Schedule" at bounding box center [102, 308] width 182 height 44
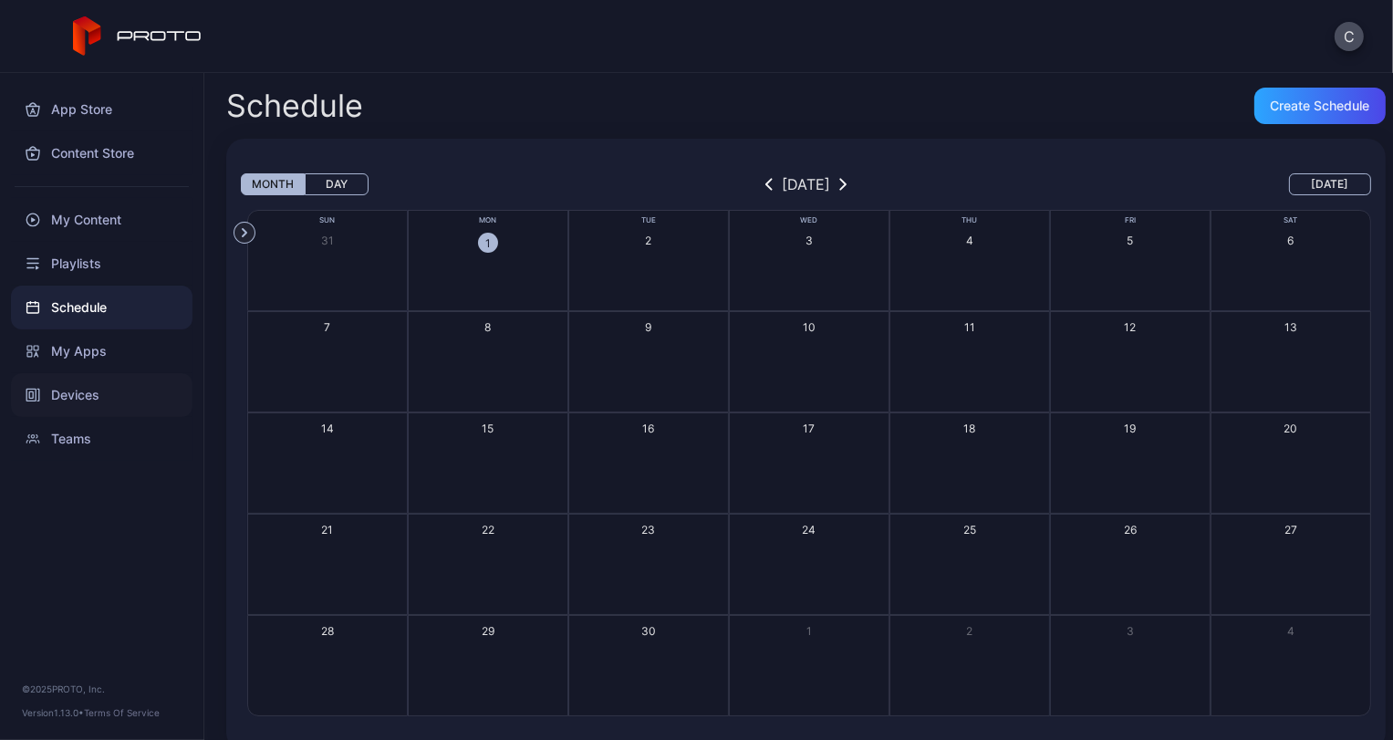
click at [141, 408] on div "Devices" at bounding box center [102, 395] width 182 height 44
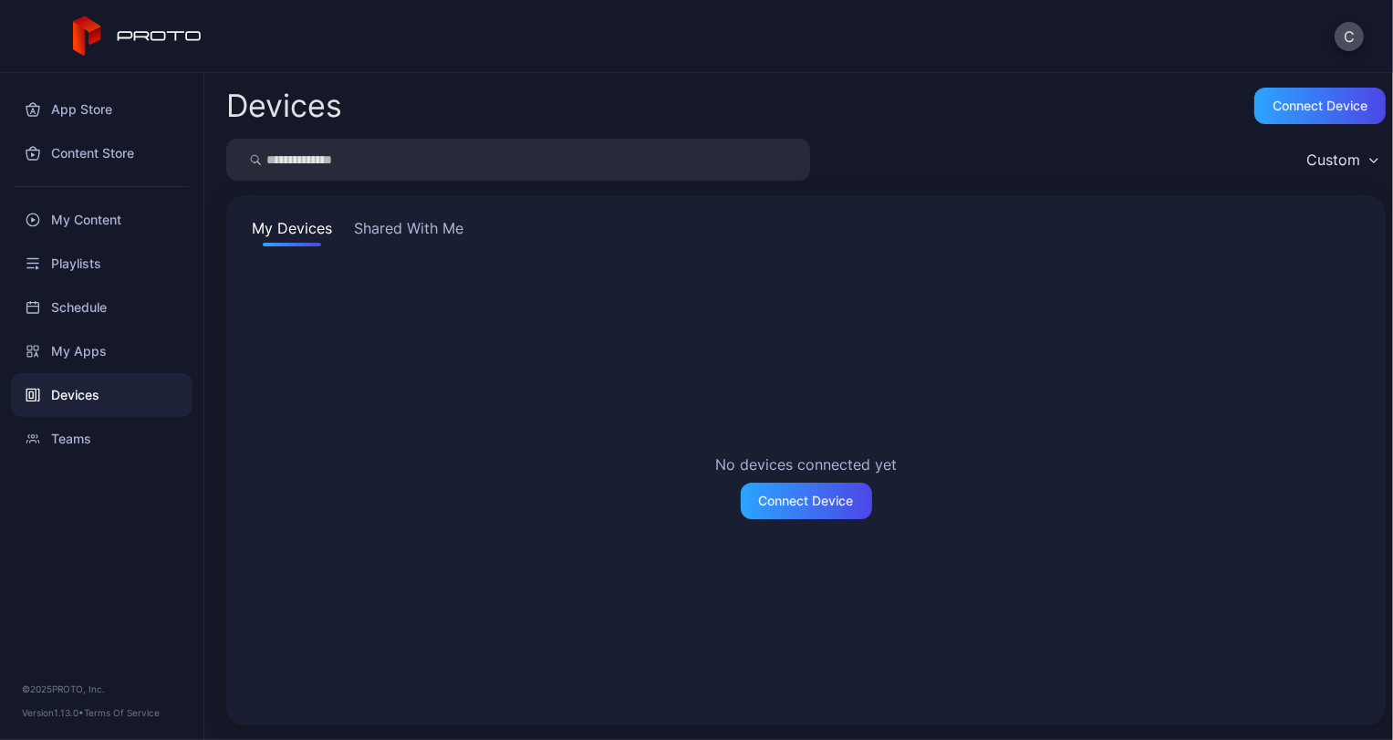
click at [376, 224] on button "Shared With Me" at bounding box center [408, 231] width 117 height 29
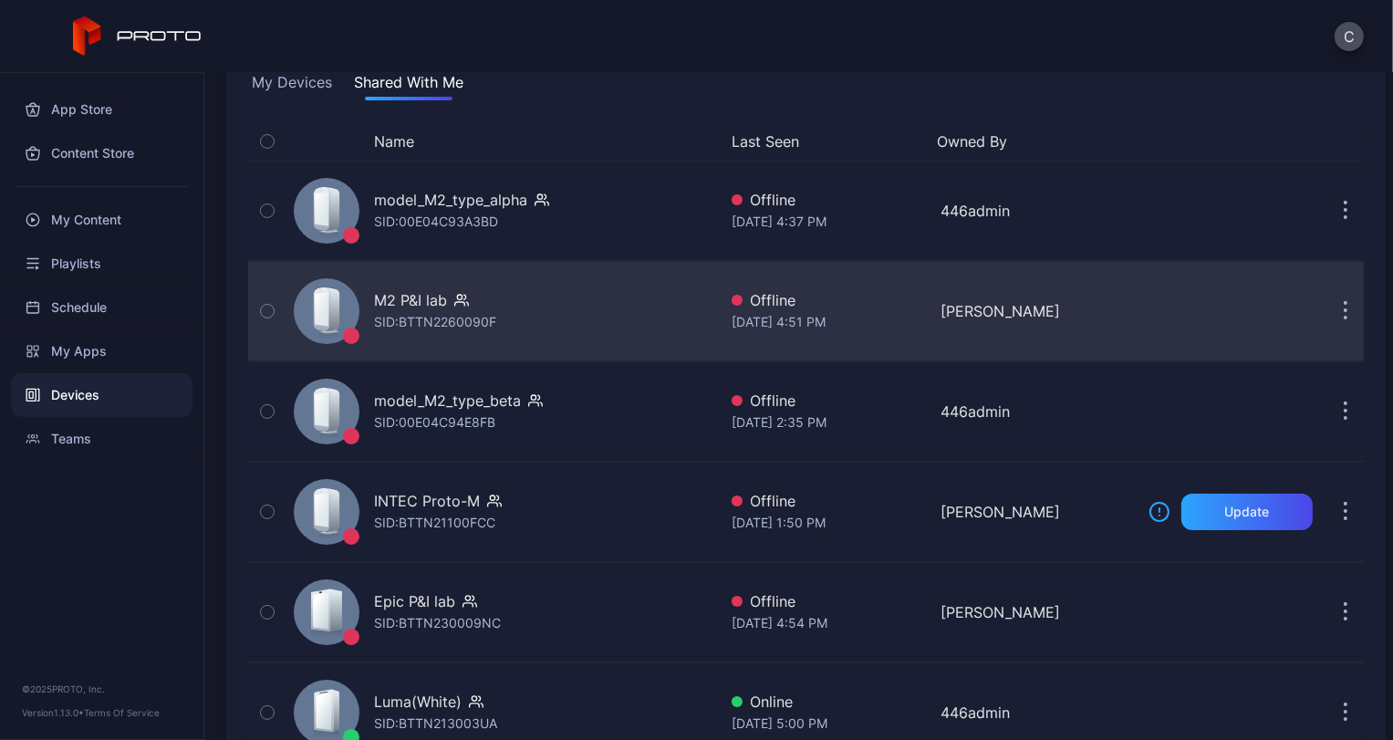
scroll to position [303, 0]
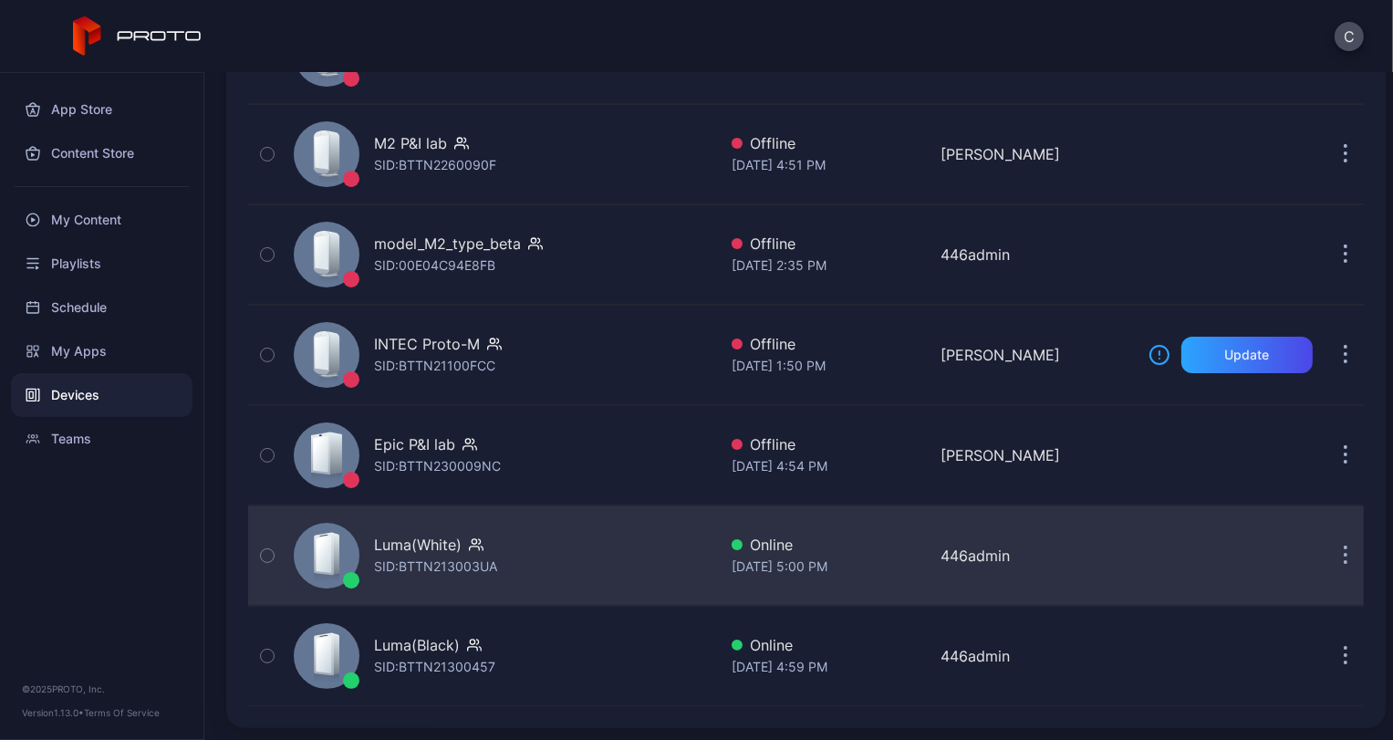
click at [600, 558] on div "Luma(White) SID: BTTN213003UA" at bounding box center [501, 555] width 431 height 91
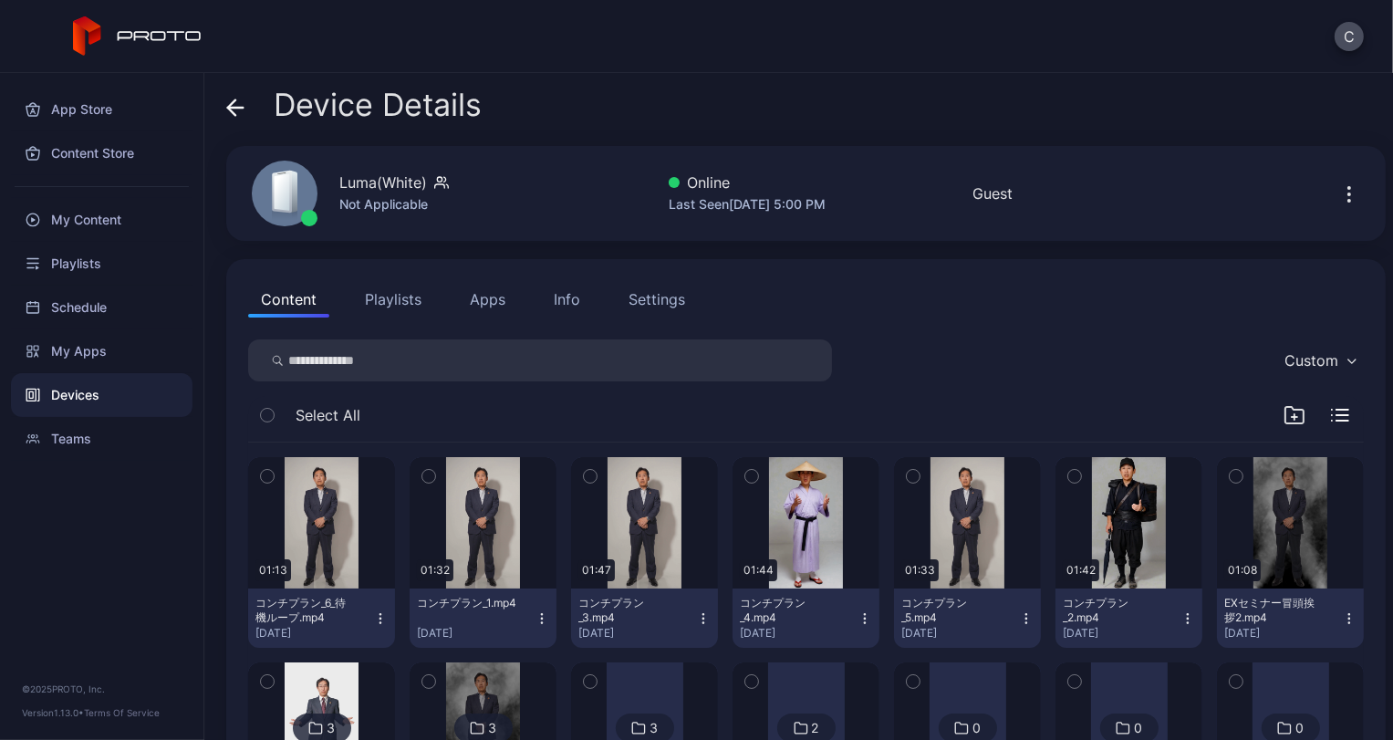
click at [244, 112] on div "Device Details" at bounding box center [353, 110] width 255 height 44
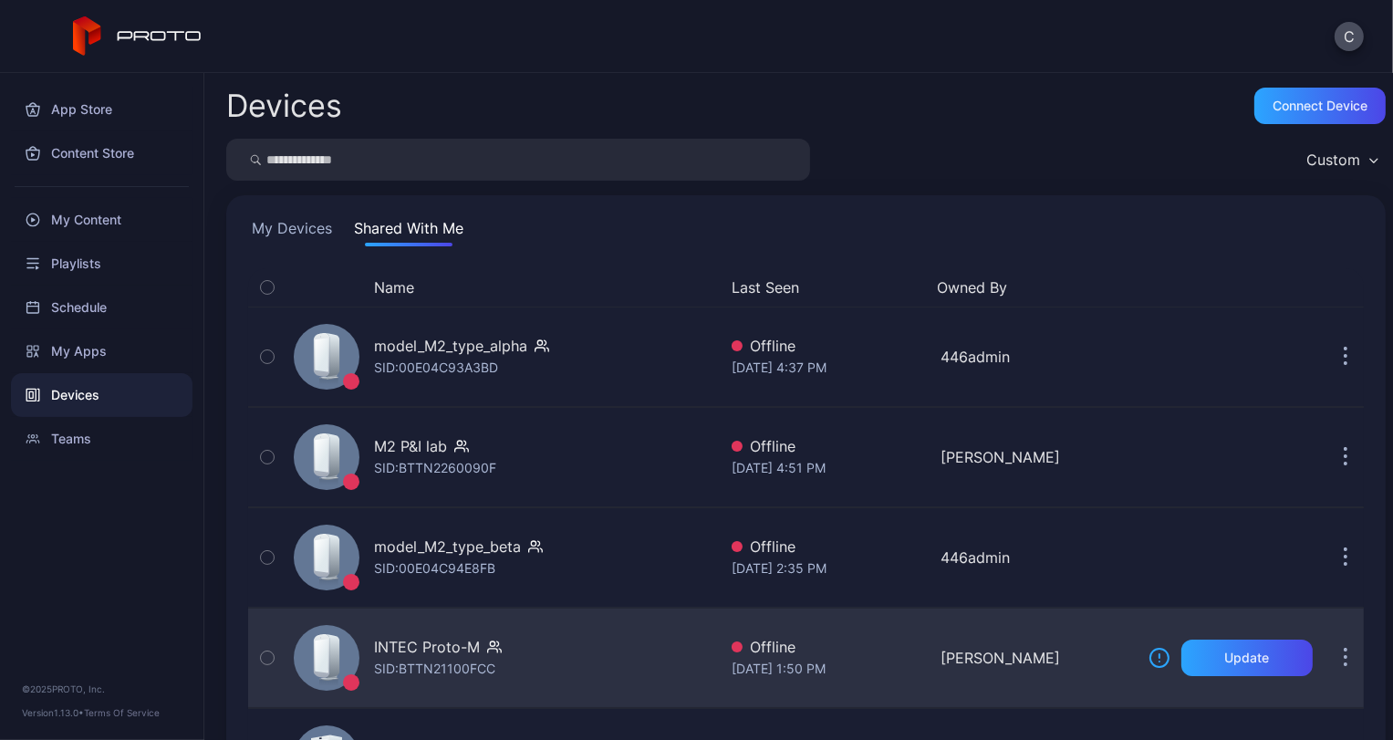
scroll to position [303, 0]
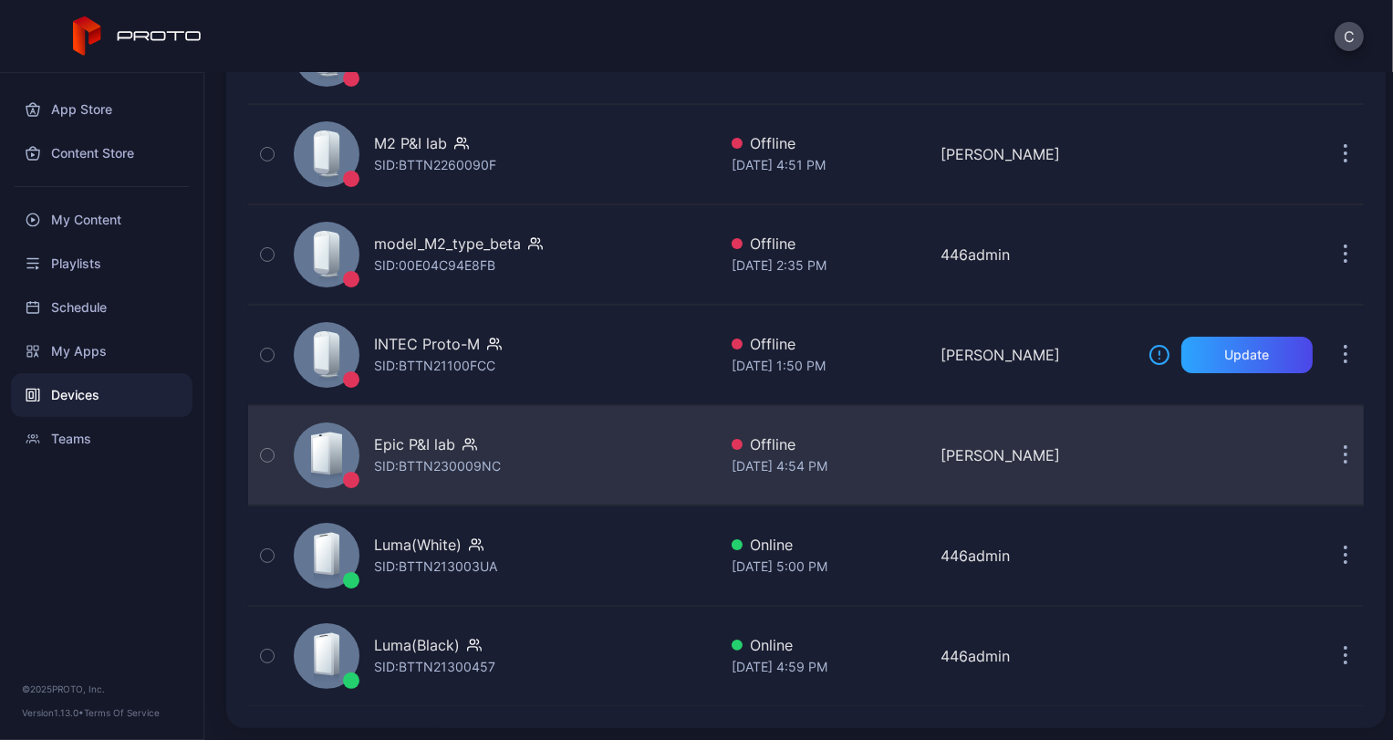
click at [427, 470] on div "SID: BTTN230009NC" at bounding box center [437, 466] width 127 height 22
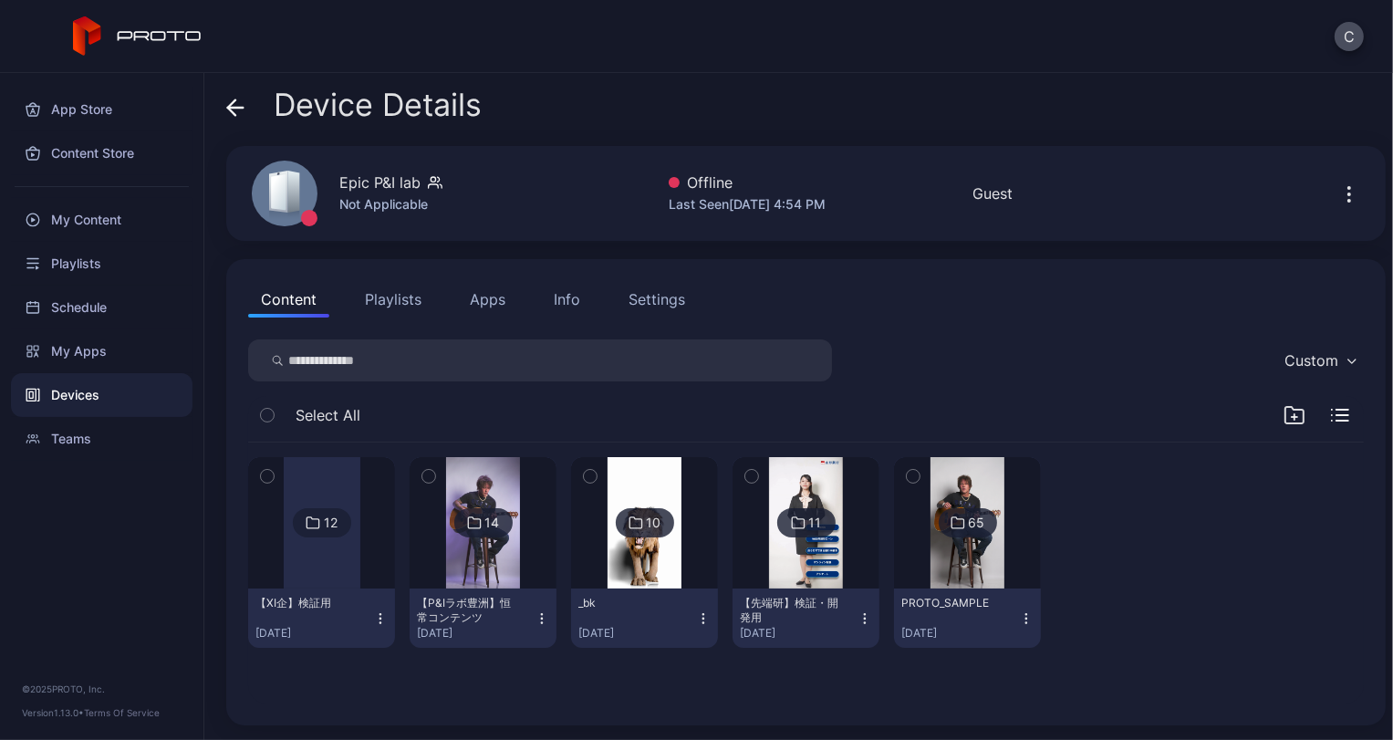
click at [295, 566] on div at bounding box center [322, 522] width 77 height 131
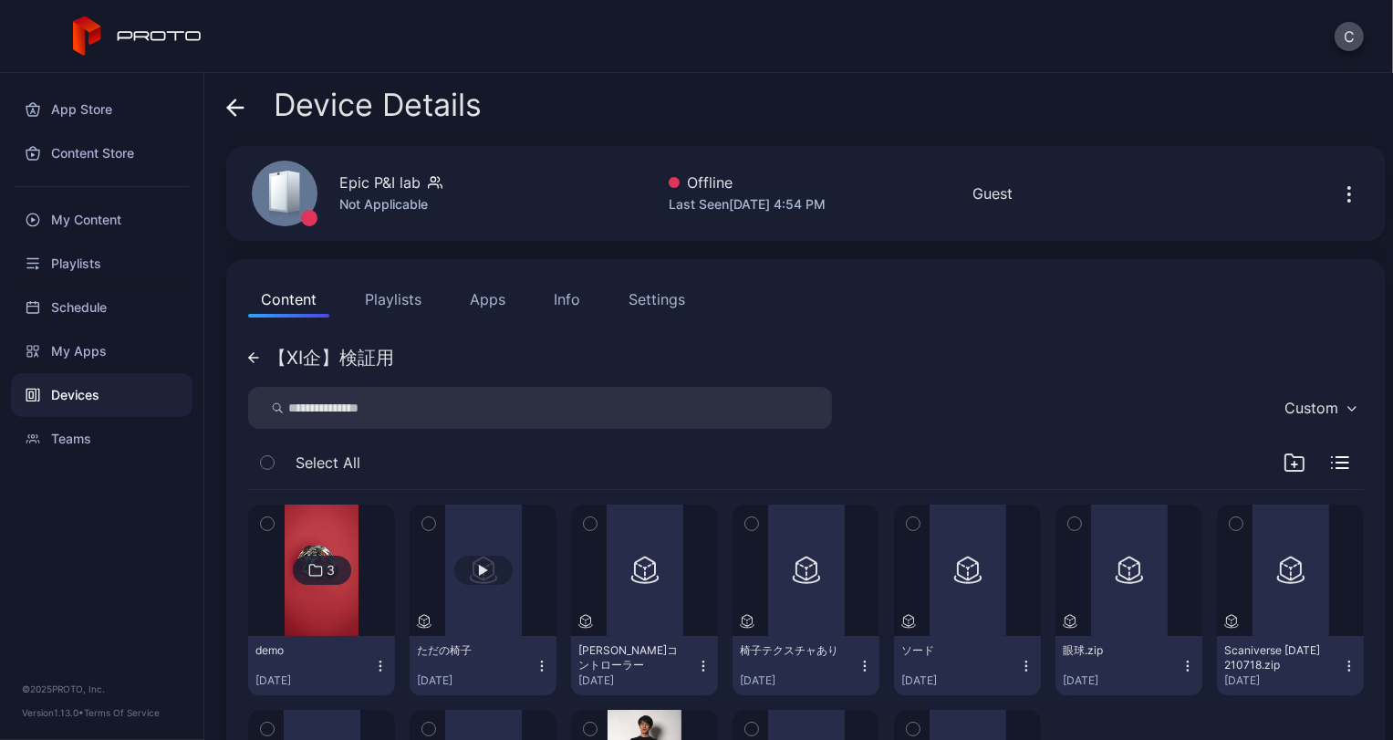
scroll to position [212, 0]
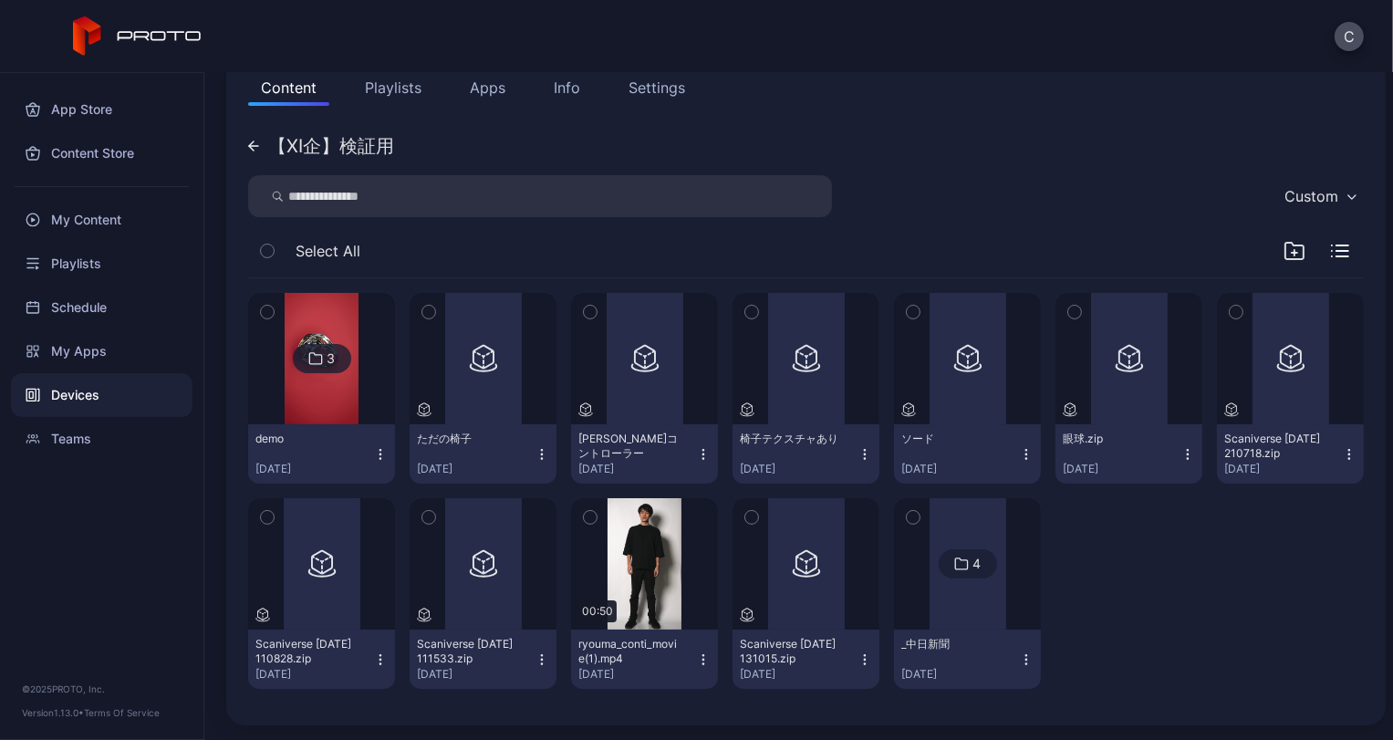
click at [250, 146] on icon at bounding box center [253, 146] width 9 height 0
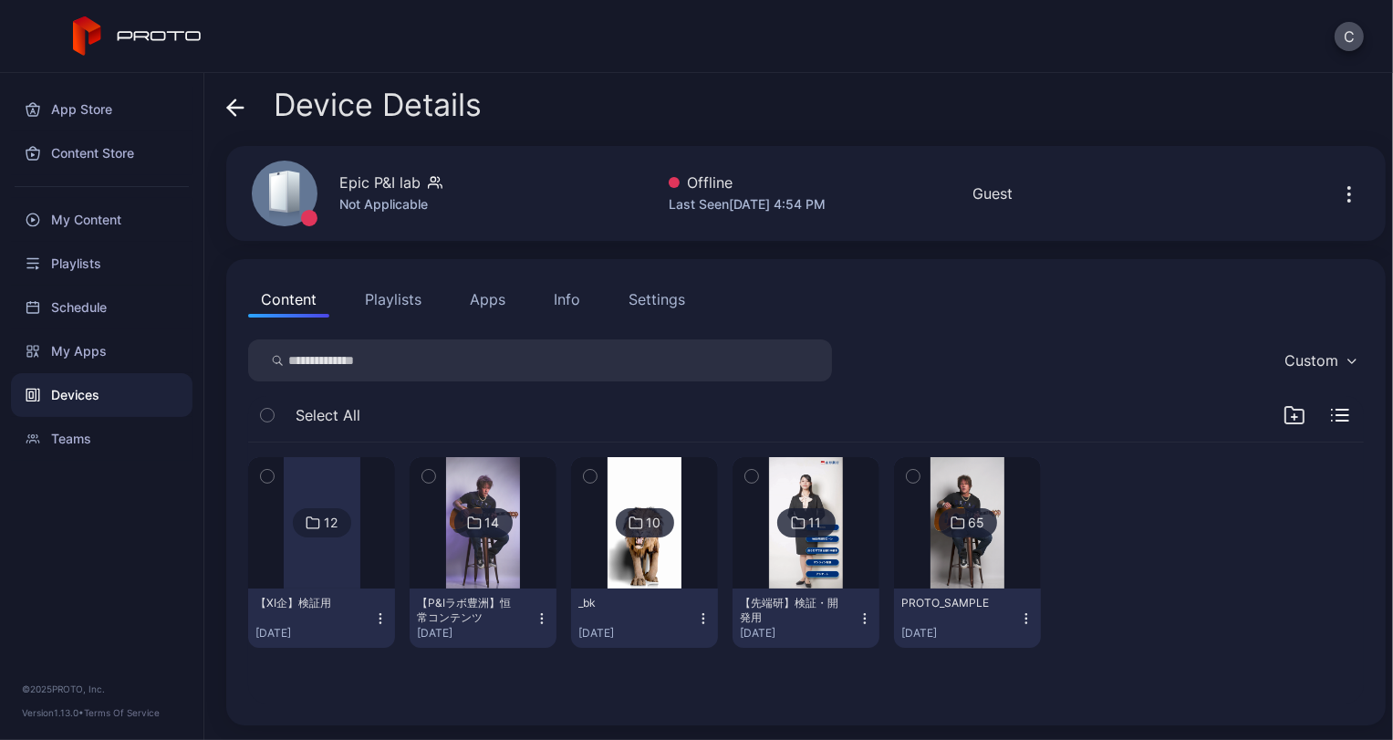
scroll to position [0, 0]
click at [320, 253] on div "Device Details Epic P&I lab Not Applicable Offline Last Seen [DATE] 4:54 PM Gue…" at bounding box center [798, 406] width 1189 height 667
click at [246, 116] on div "Device Details" at bounding box center [353, 110] width 255 height 44
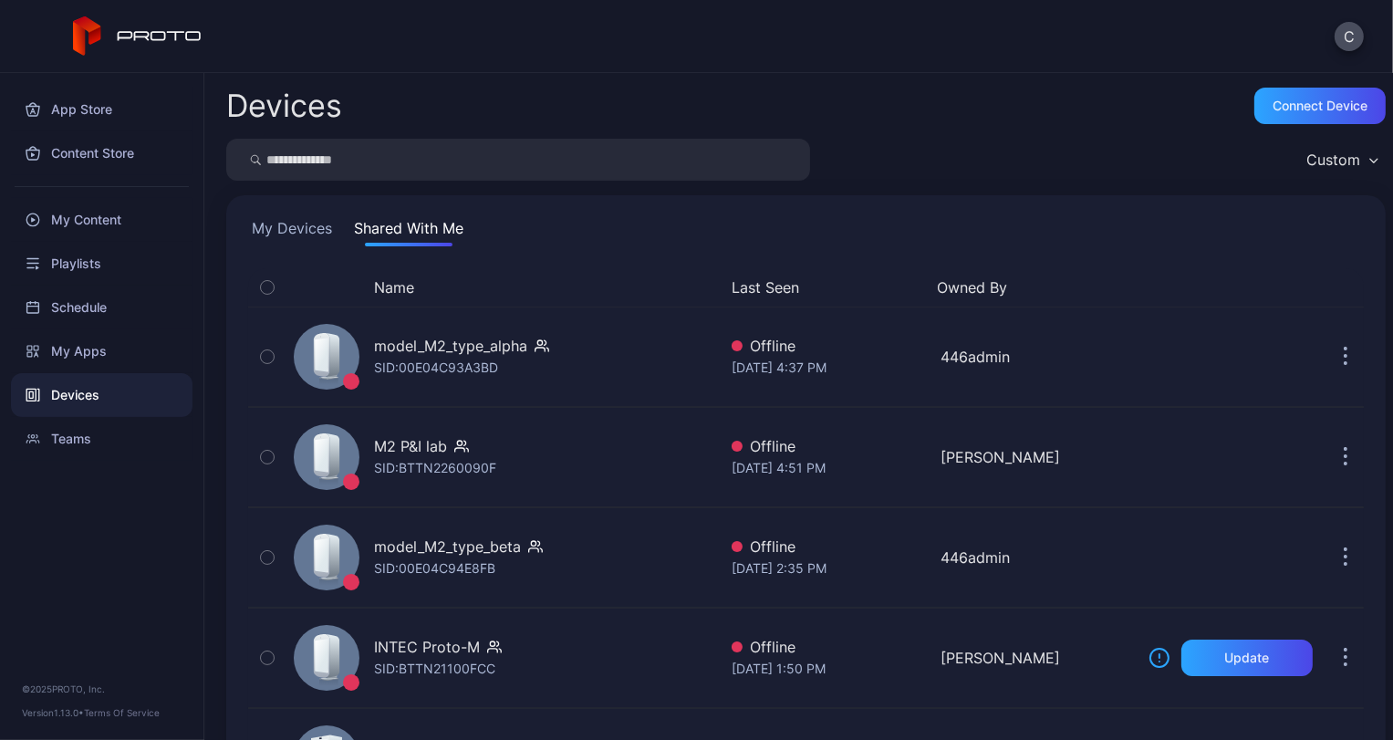
scroll to position [303, 0]
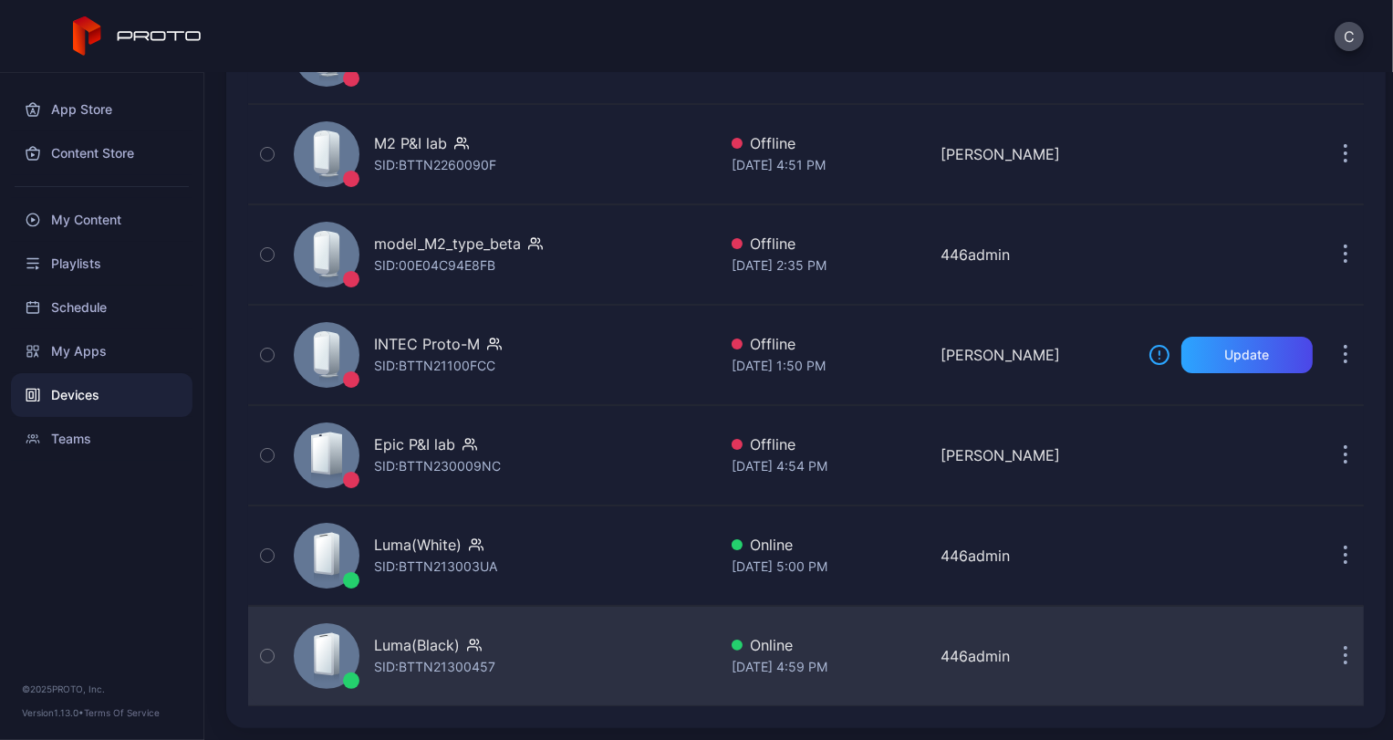
click at [443, 682] on div "Luma(Black) SID: BTTN21300457" at bounding box center [501, 655] width 431 height 91
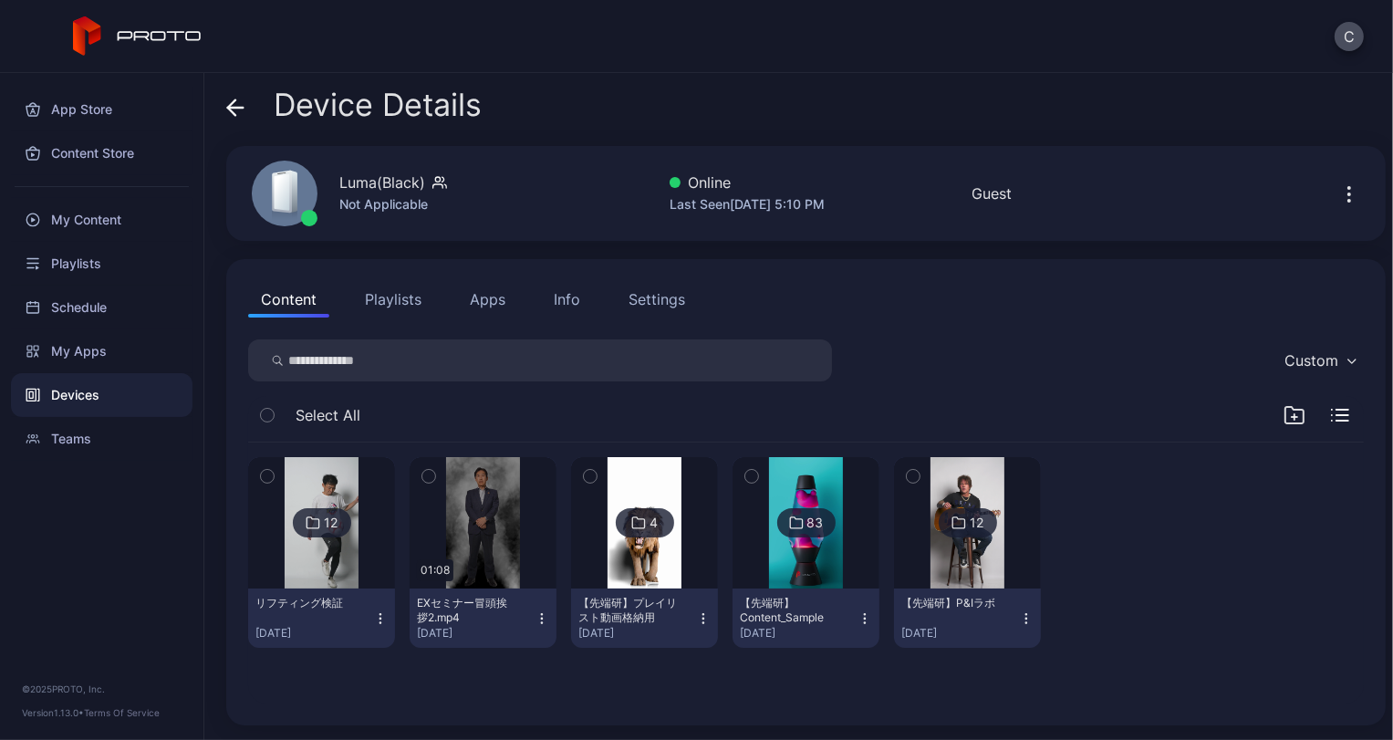
click at [338, 585] on img at bounding box center [322, 522] width 74 height 131
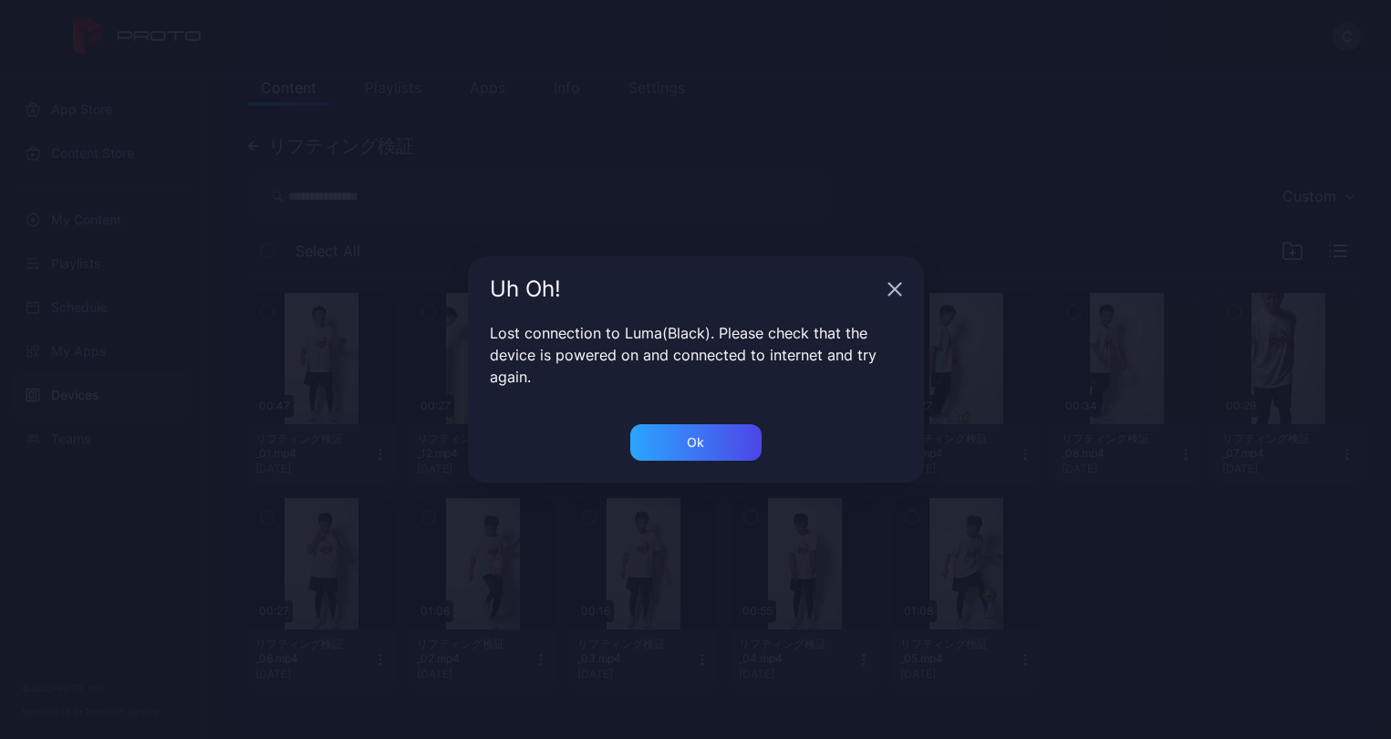
scroll to position [211, 0]
click at [678, 446] on div "Ok" at bounding box center [695, 442] width 131 height 36
